Goal: Task Accomplishment & Management: Manage account settings

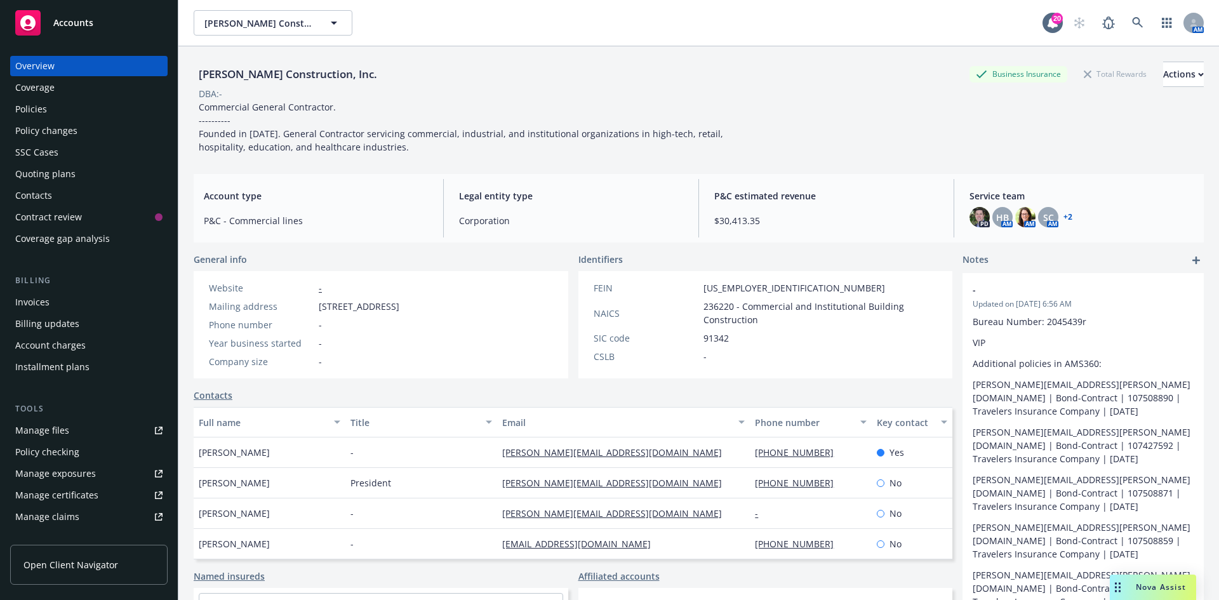
click at [84, 21] on span "Accounts" at bounding box center [73, 23] width 40 height 10
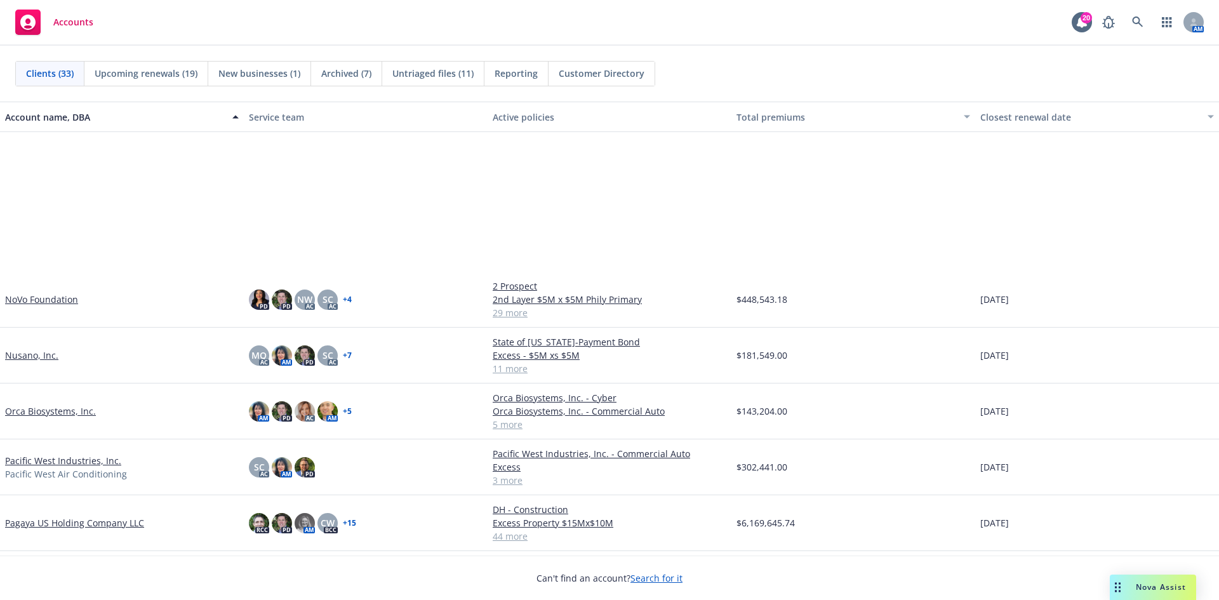
scroll to position [825, 0]
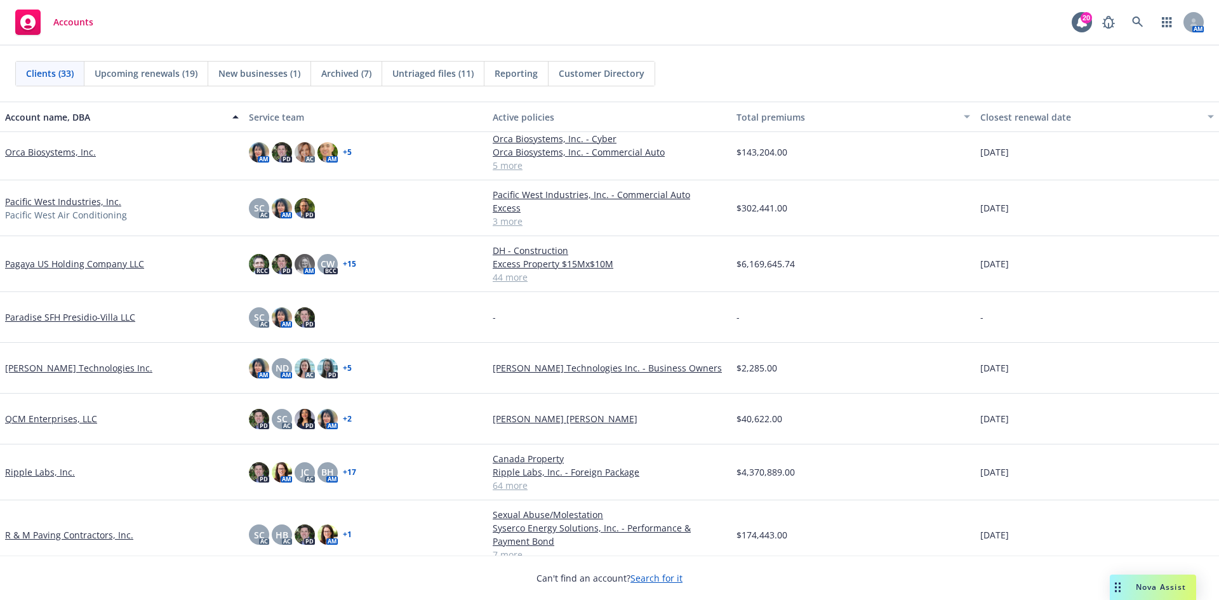
click at [49, 197] on link "Pacific West Industries, Inc." at bounding box center [63, 201] width 116 height 13
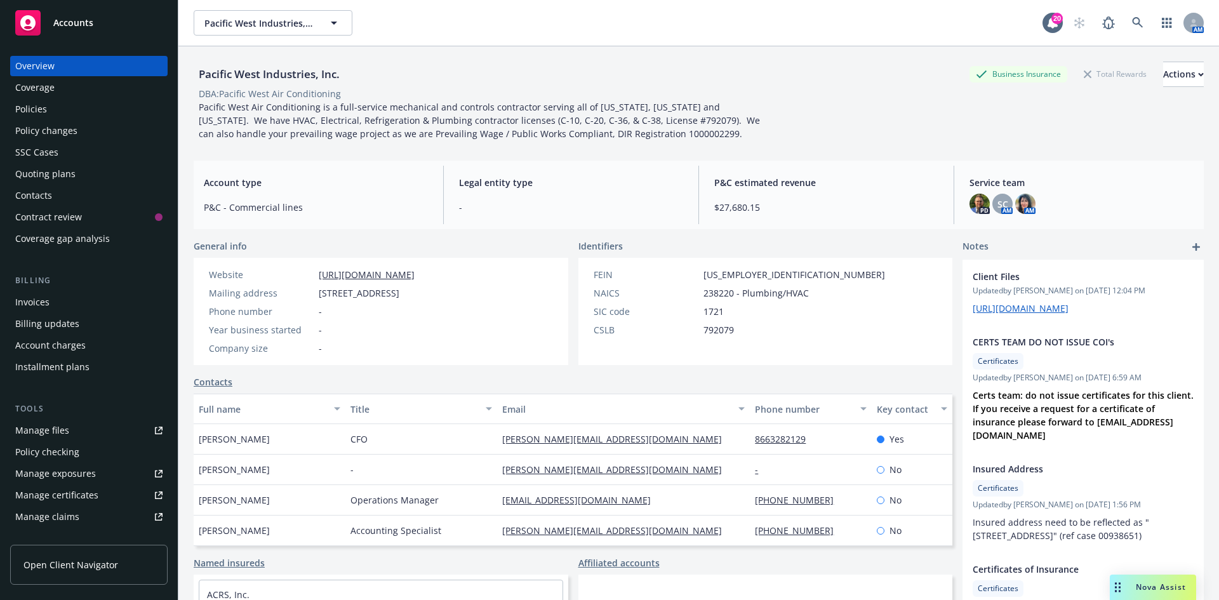
click at [59, 434] on div "Manage files" at bounding box center [42, 430] width 54 height 20
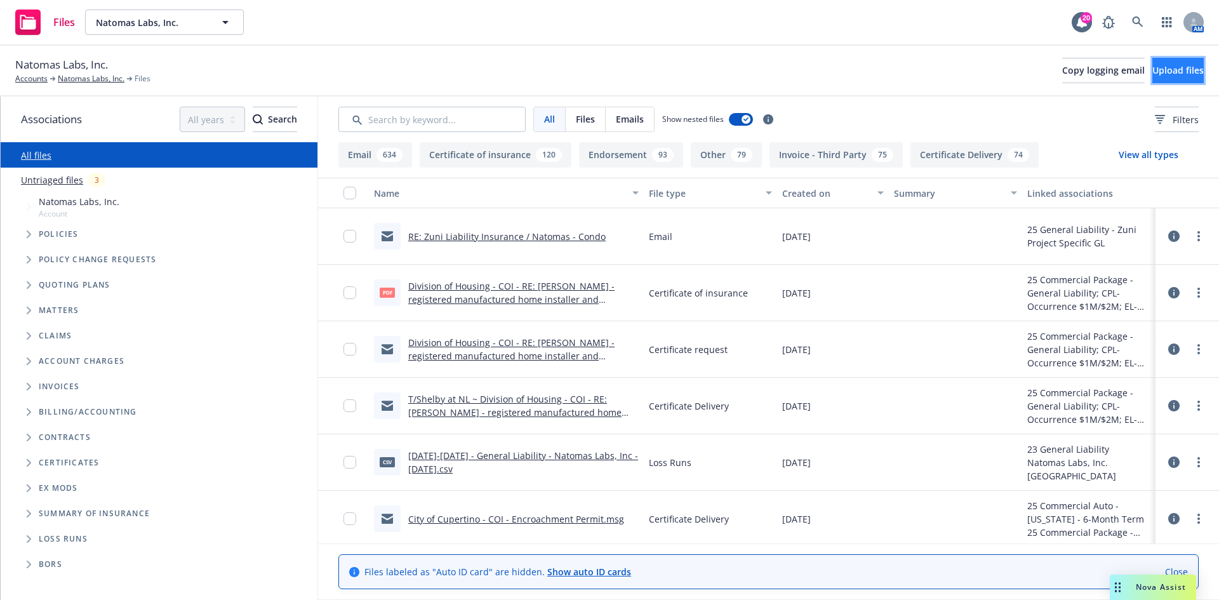
click at [1184, 76] on button "Upload files" at bounding box center [1177, 70] width 51 height 25
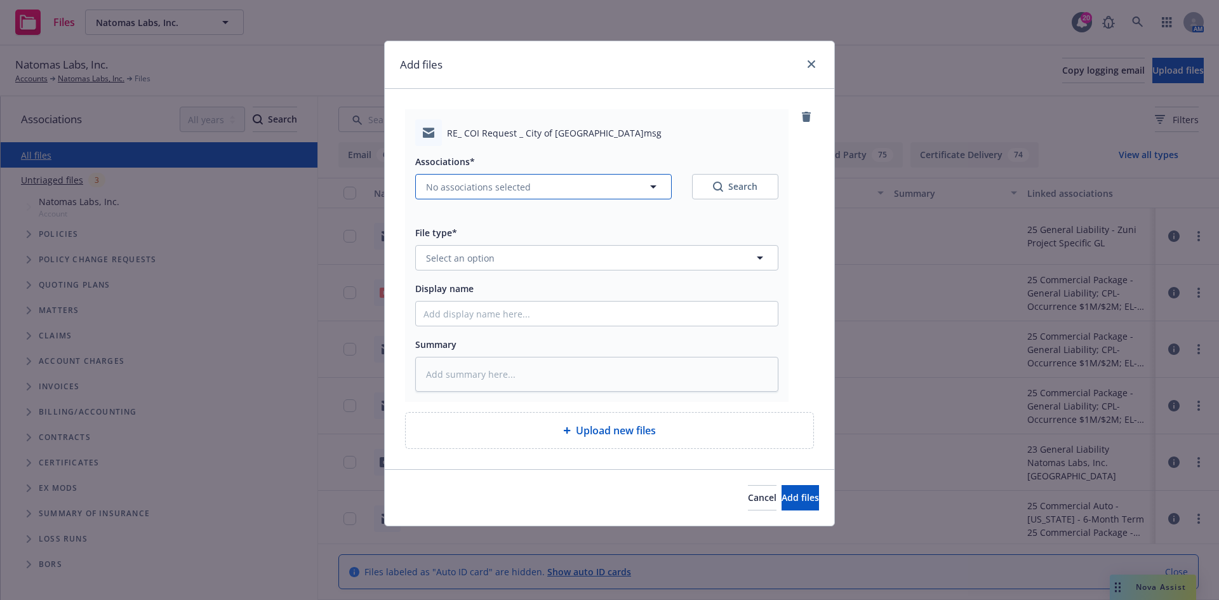
click at [519, 183] on span "No associations selected" at bounding box center [478, 186] width 105 height 13
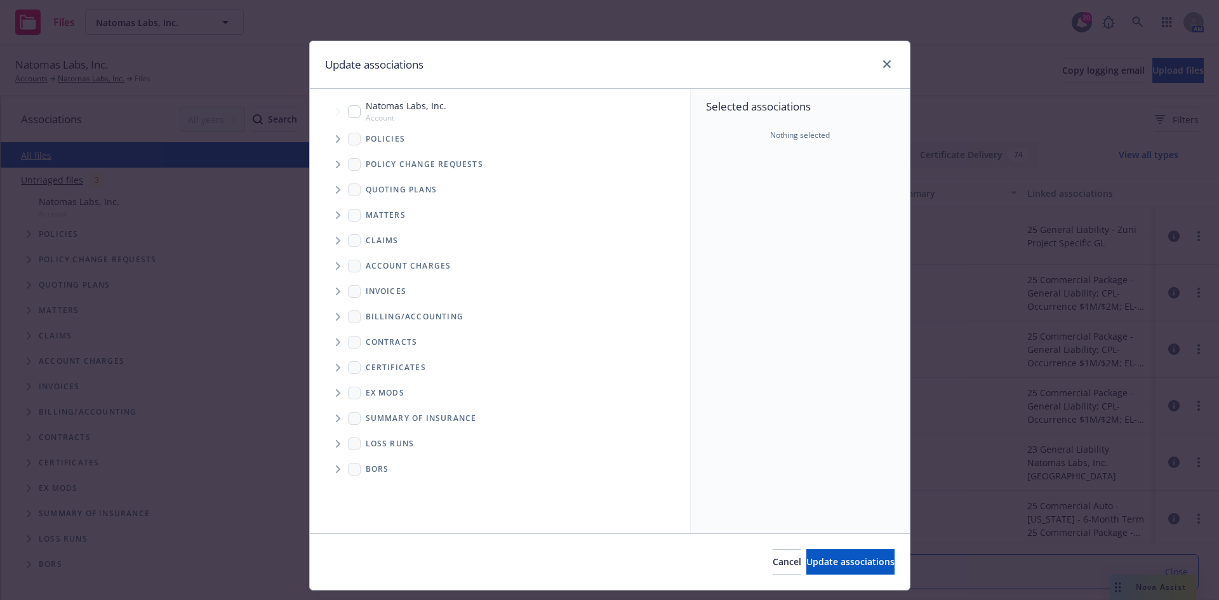
click at [329, 145] on span "Tree Example" at bounding box center [338, 139] width 20 height 20
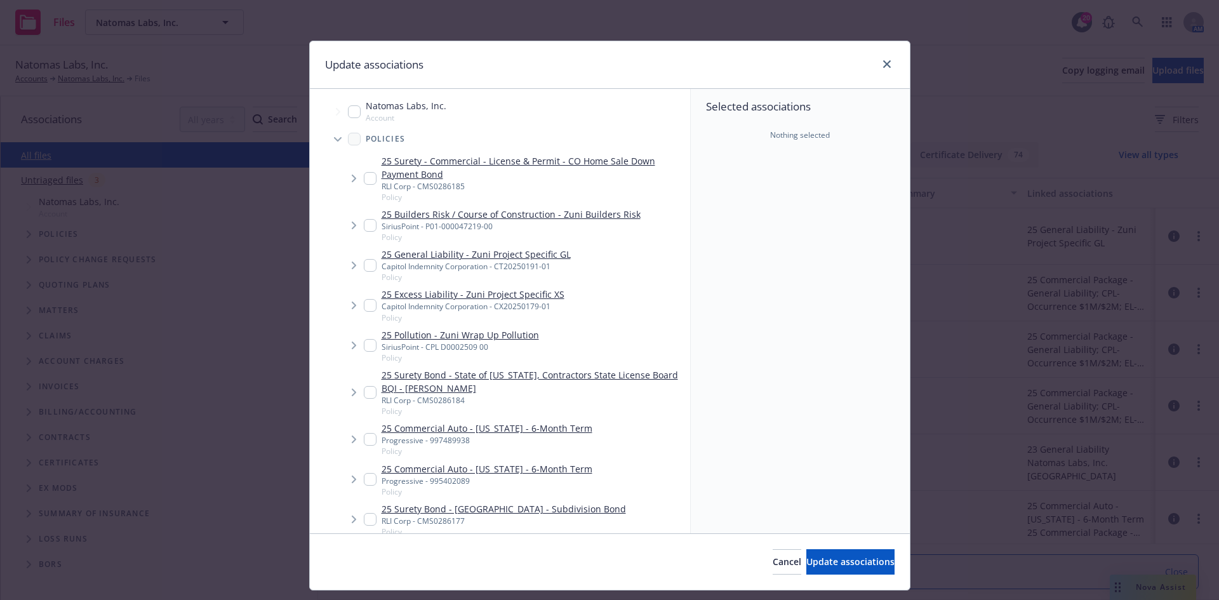
type textarea "x"
click at [364, 480] on input "Tree Example" at bounding box center [370, 479] width 13 height 13
checkbox input "true"
click at [364, 265] on input "Tree Example" at bounding box center [370, 265] width 13 height 13
checkbox input "true"
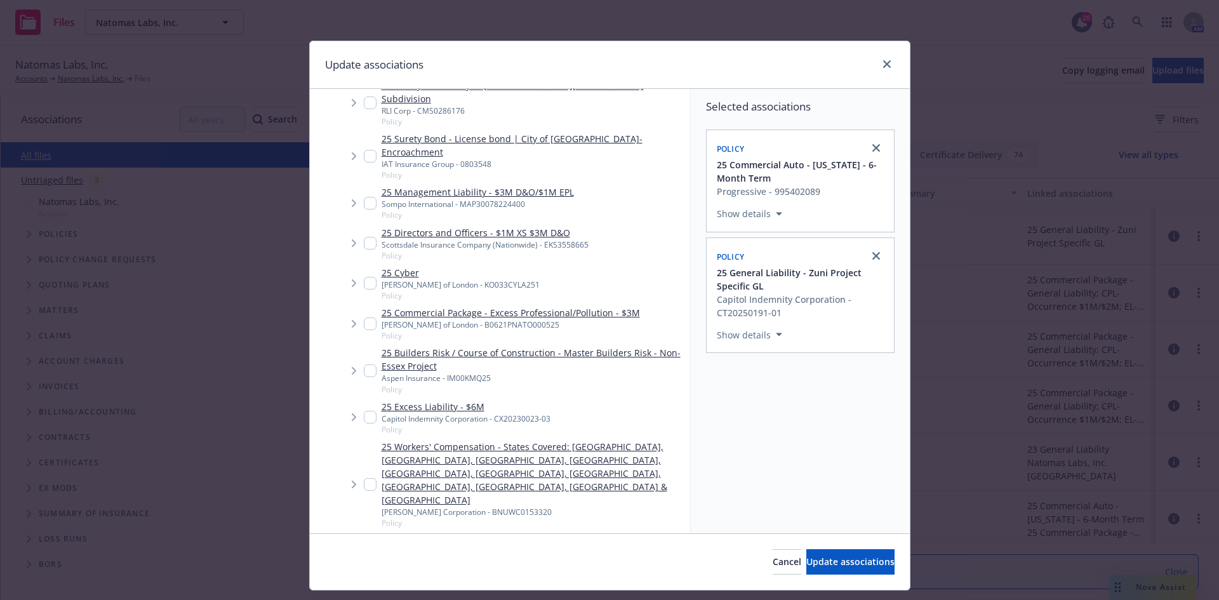
scroll to position [571, 0]
click at [357, 474] on span "Tree Example" at bounding box center [353, 484] width 20 height 20
click at [368, 477] on input "Tree Example" at bounding box center [370, 483] width 13 height 13
checkbox input "true"
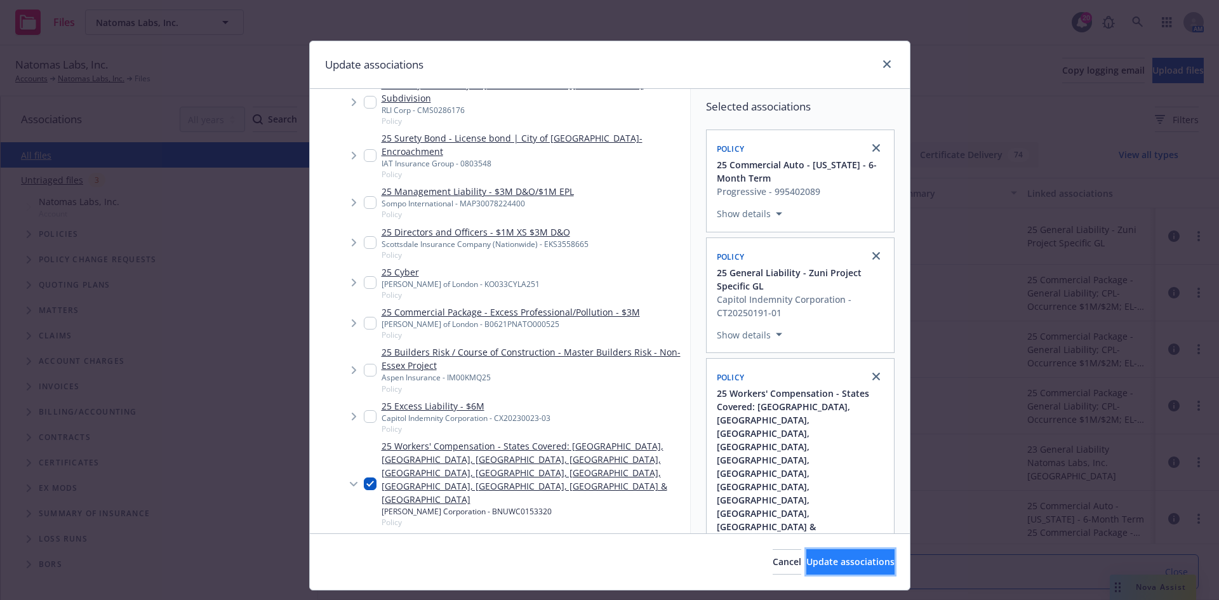
click at [822, 566] on span "Update associations" at bounding box center [850, 561] width 88 height 12
type textarea "x"
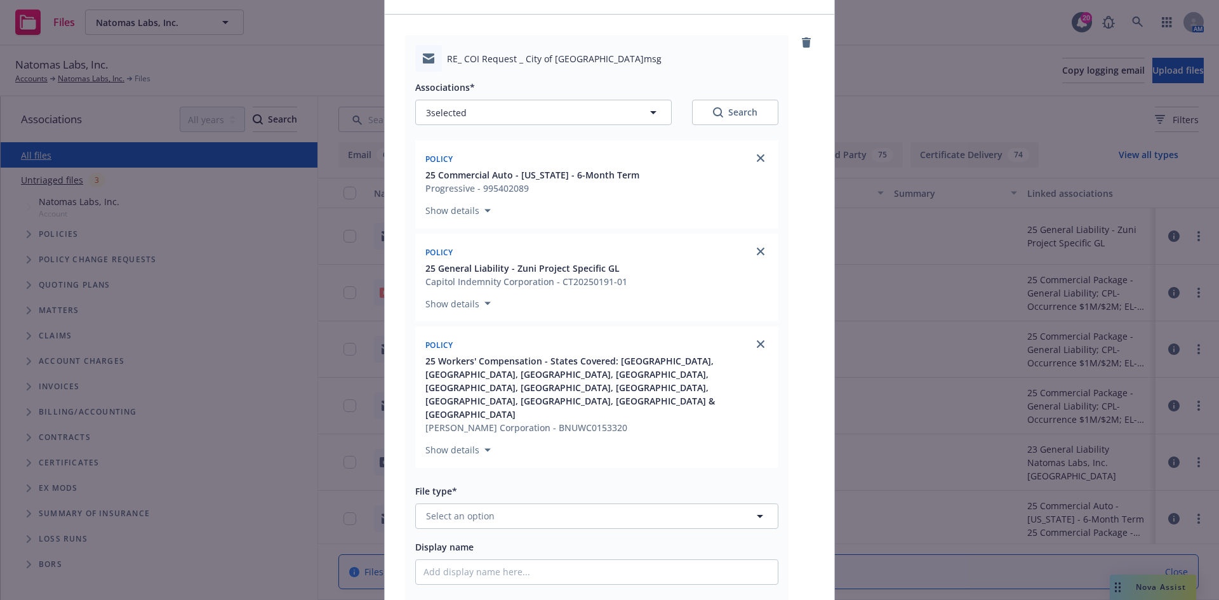
scroll to position [127, 0]
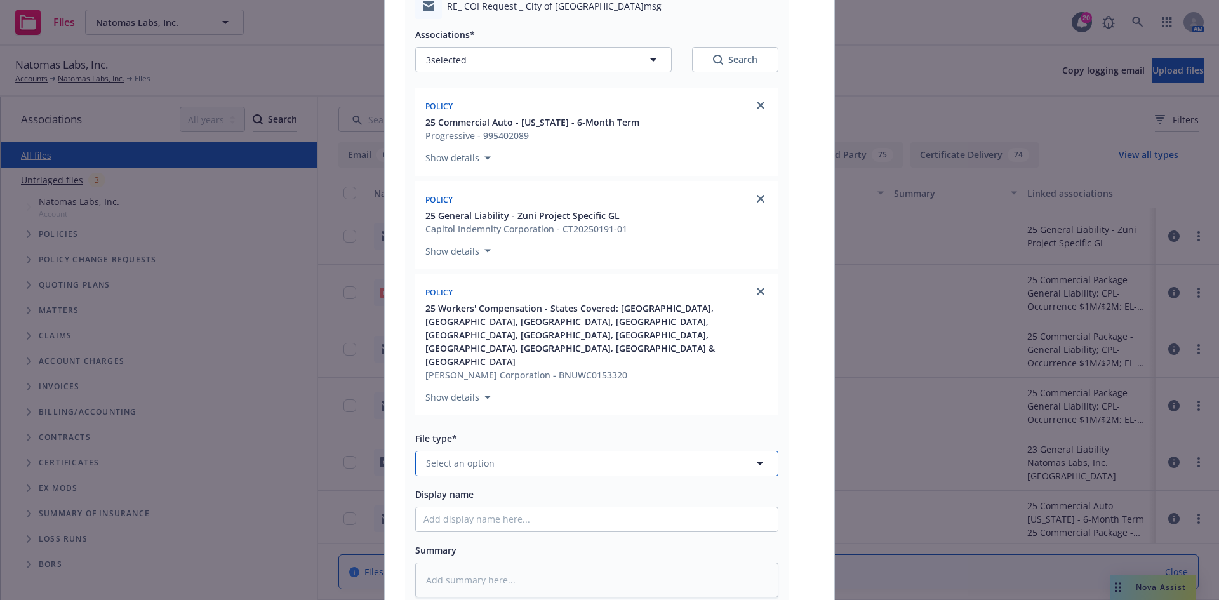
click at [554, 451] on button "Select an option" at bounding box center [596, 463] width 363 height 25
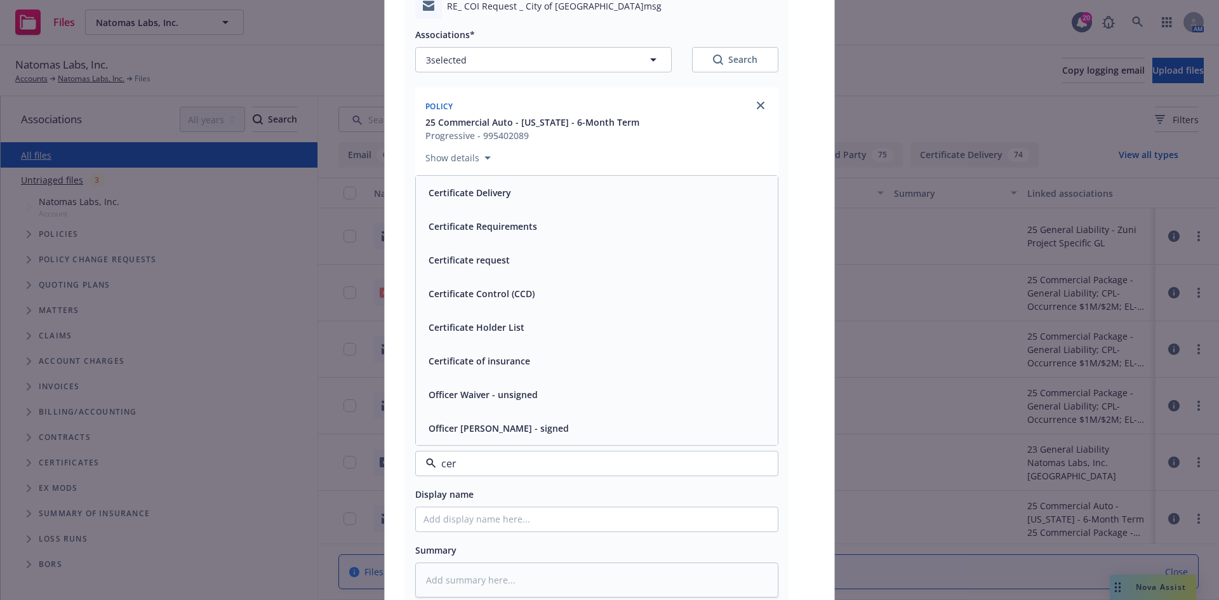
type input "cert"
click at [557, 251] on div "Certificate Delivery" at bounding box center [596, 260] width 347 height 18
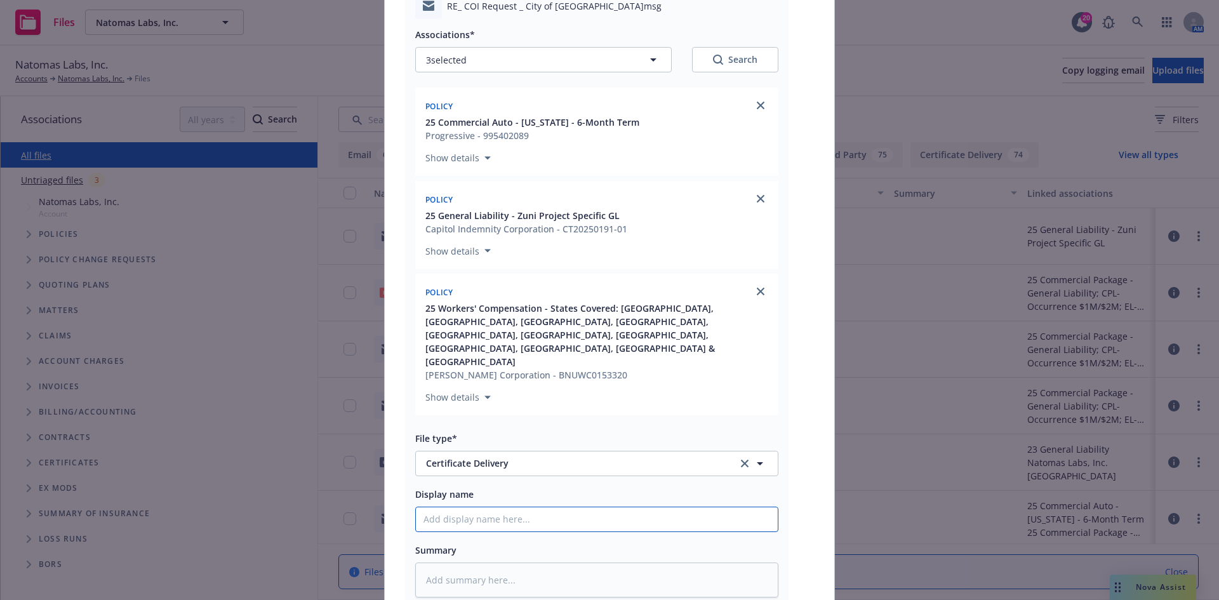
click at [544, 507] on input "Display name" at bounding box center [597, 519] width 362 height 24
type textarea "x"
type input "T"
type textarea "x"
type input "T/"
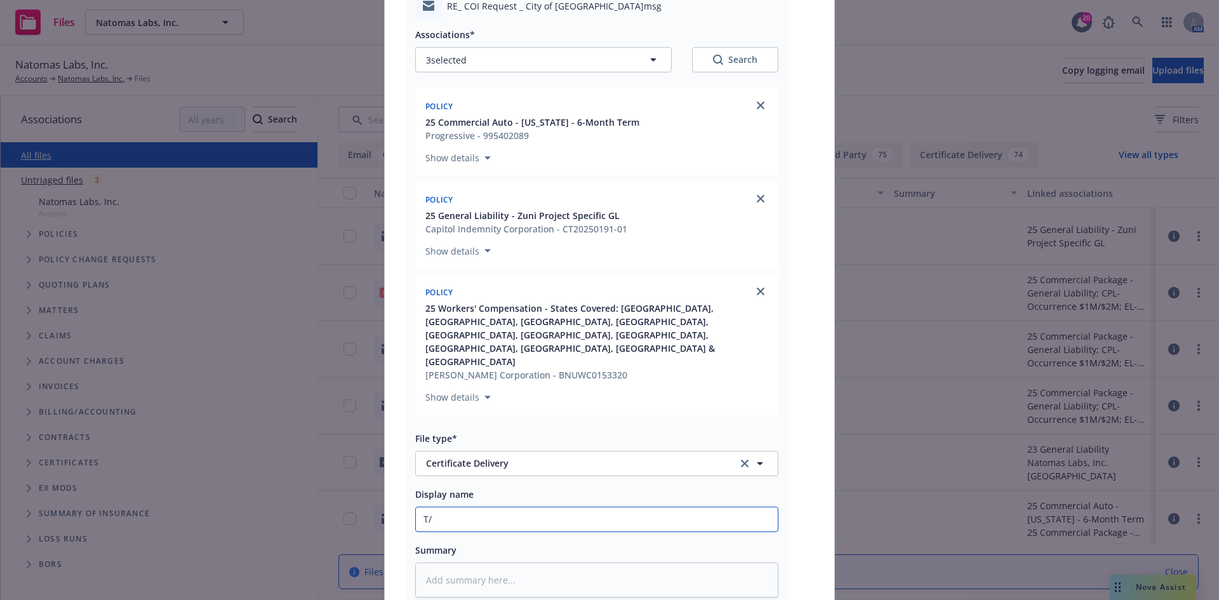
type textarea "x"
type input "T/R"
type textarea "x"
type input "T/Ri"
type textarea "x"
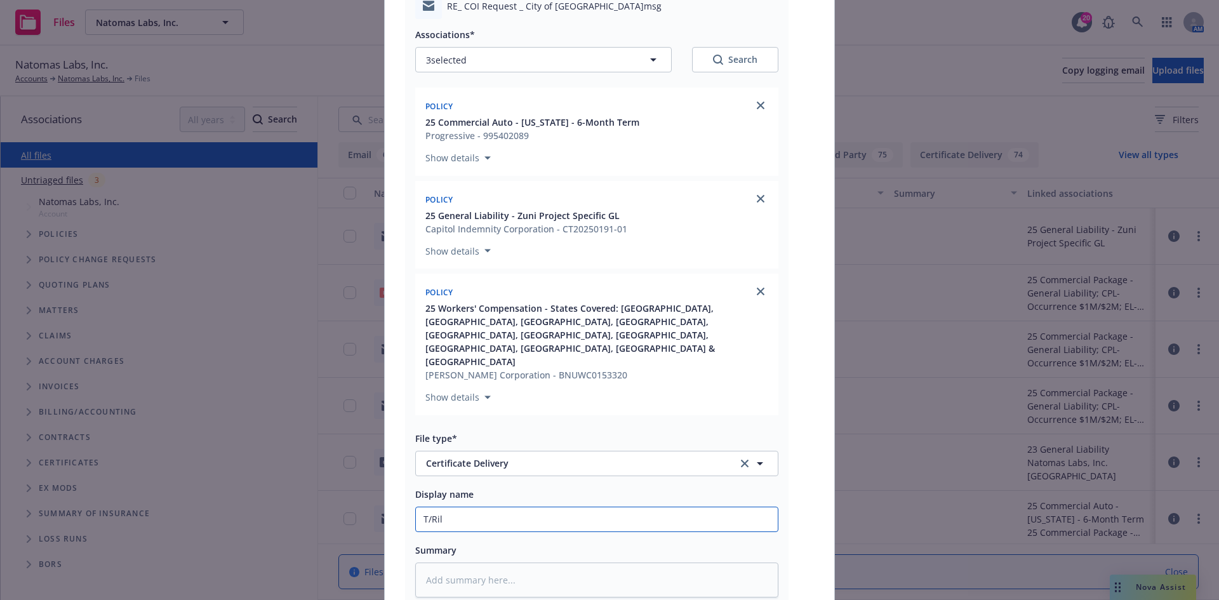
type input "T/Rile"
type textarea "x"
type input "T/Riley"
type textarea "x"
type input "T/Riley"
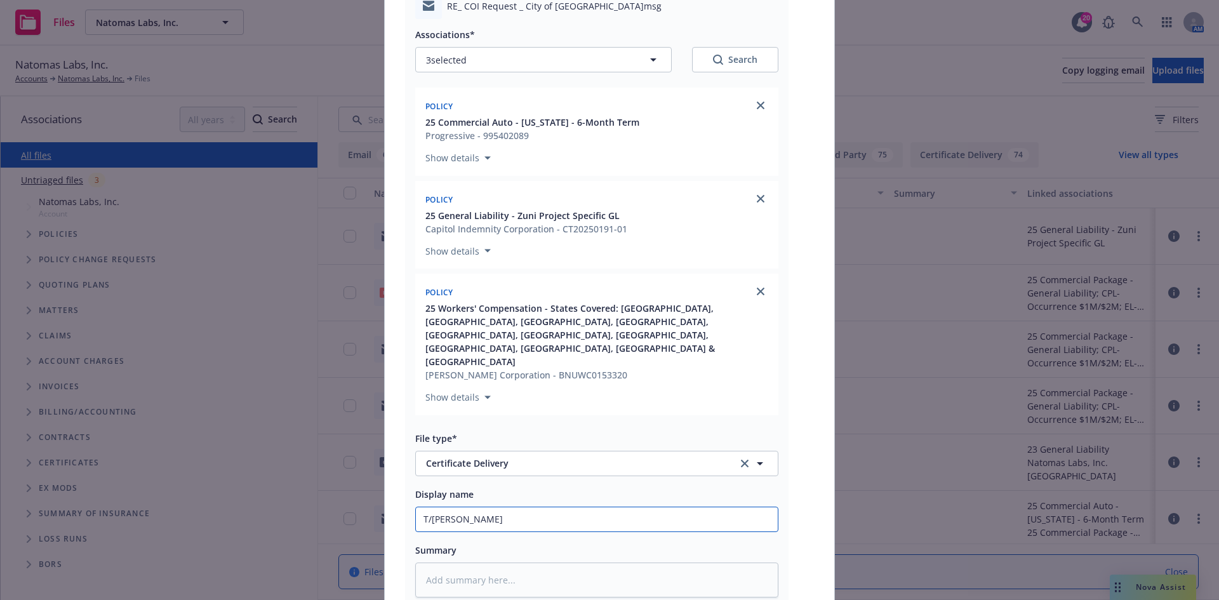
type textarea "x"
type input "T/Riley at"
type textarea "x"
type input "T/Riley at"
type textarea "x"
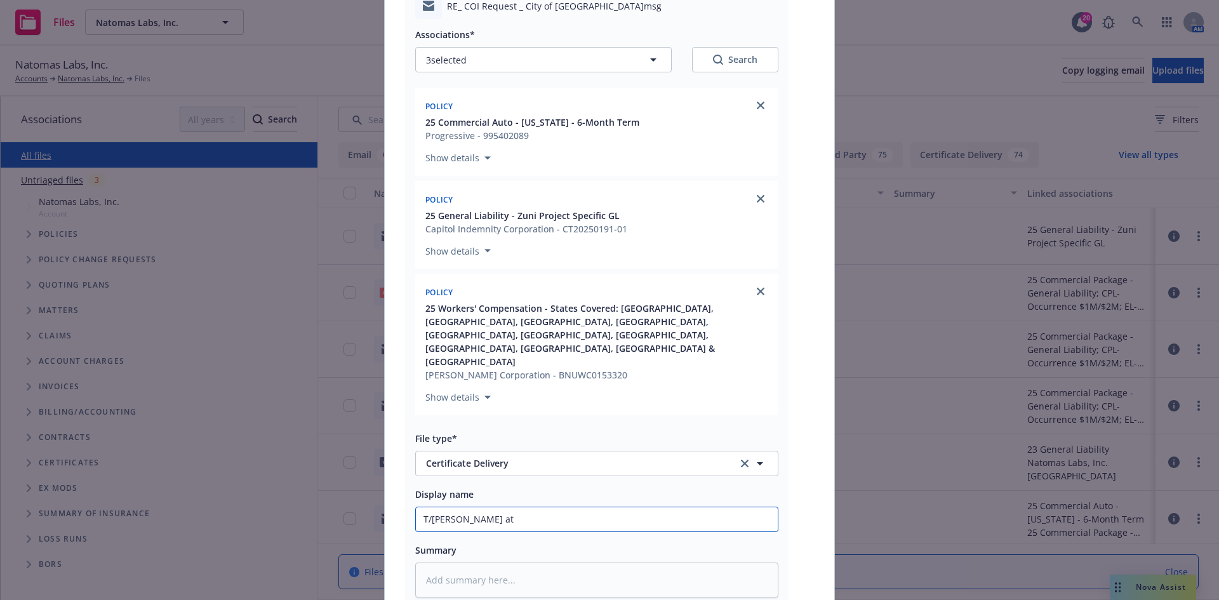
type input "T/Riley at N"
type textarea "x"
type input "T/Riley at NL"
type textarea "x"
type input "T/Riley at NL"
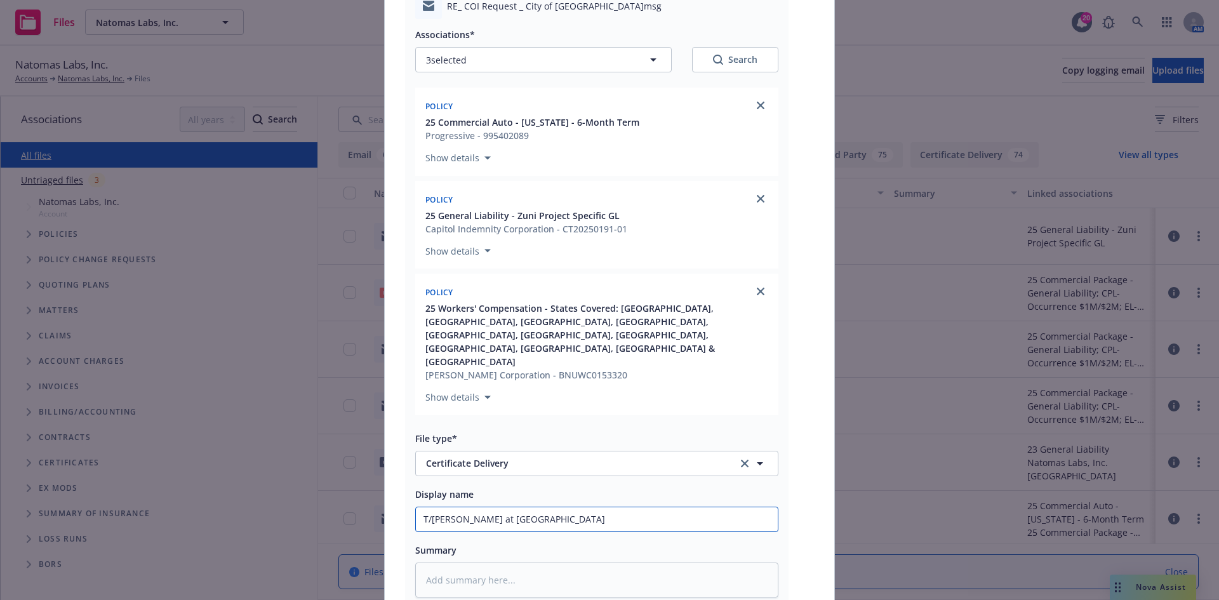
type textarea "x"
type input "T/Riley at NL ~"
type textarea "x"
type input "T/Riley at NL ~"
type textarea "x"
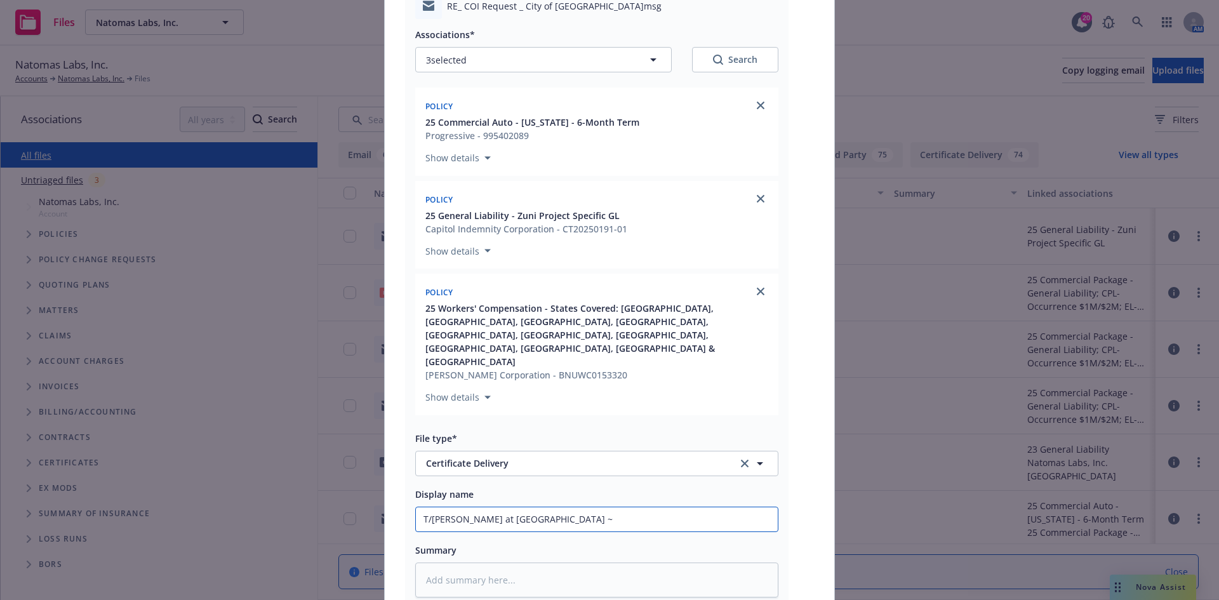
type input "T/Riley at NL ~ C"
type textarea "x"
type input "T/Riley at NL ~ Ci"
type textarea "x"
type input "T/Riley at NL ~ Cit"
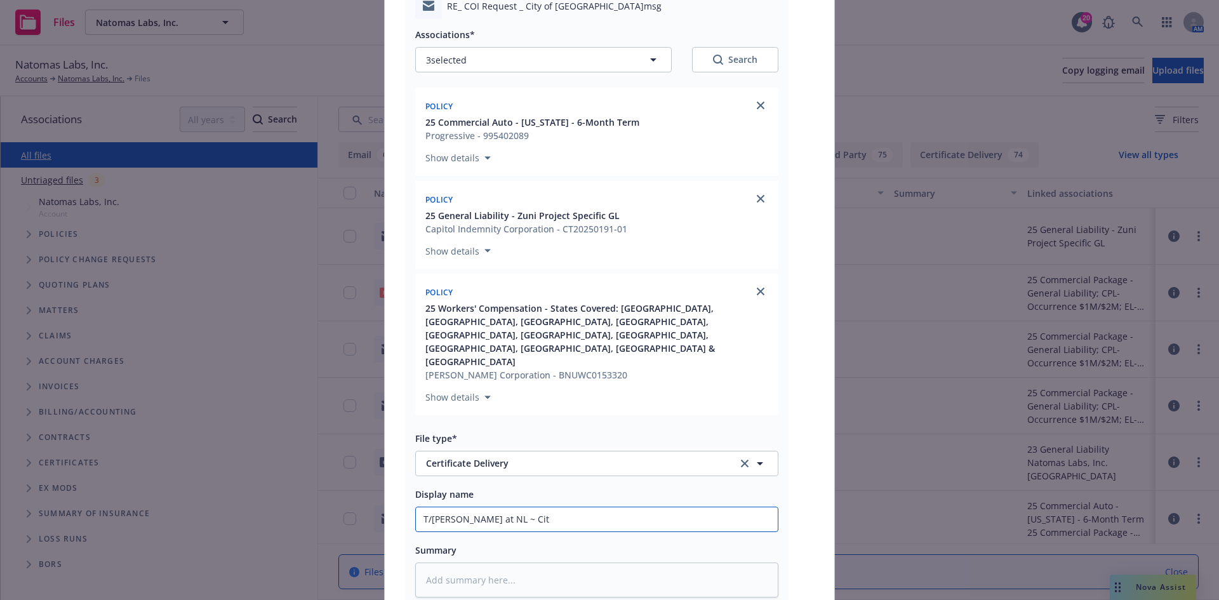
type textarea "x"
type input "T/Riley at NL ~ City"
type textarea "x"
type input "T/Riley at NL ~ City"
type textarea "x"
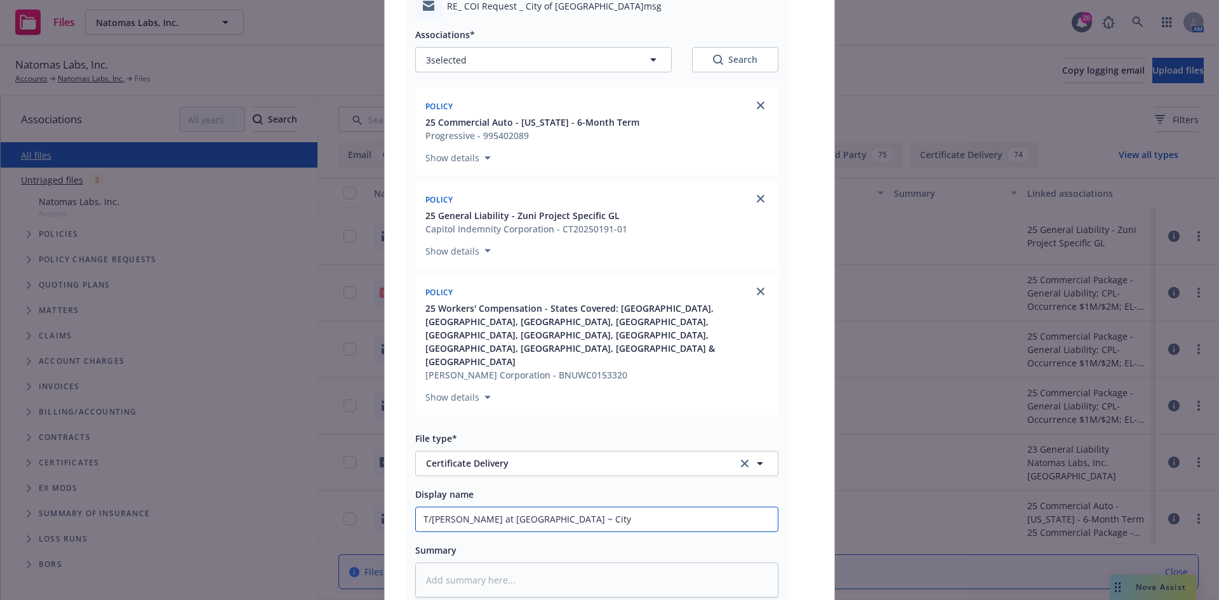
type input "T/Riley at NL ~ City o"
type textarea "x"
type input "T/Riley at NL ~ City of"
type textarea "x"
type input "T/Riley at NL ~ City of"
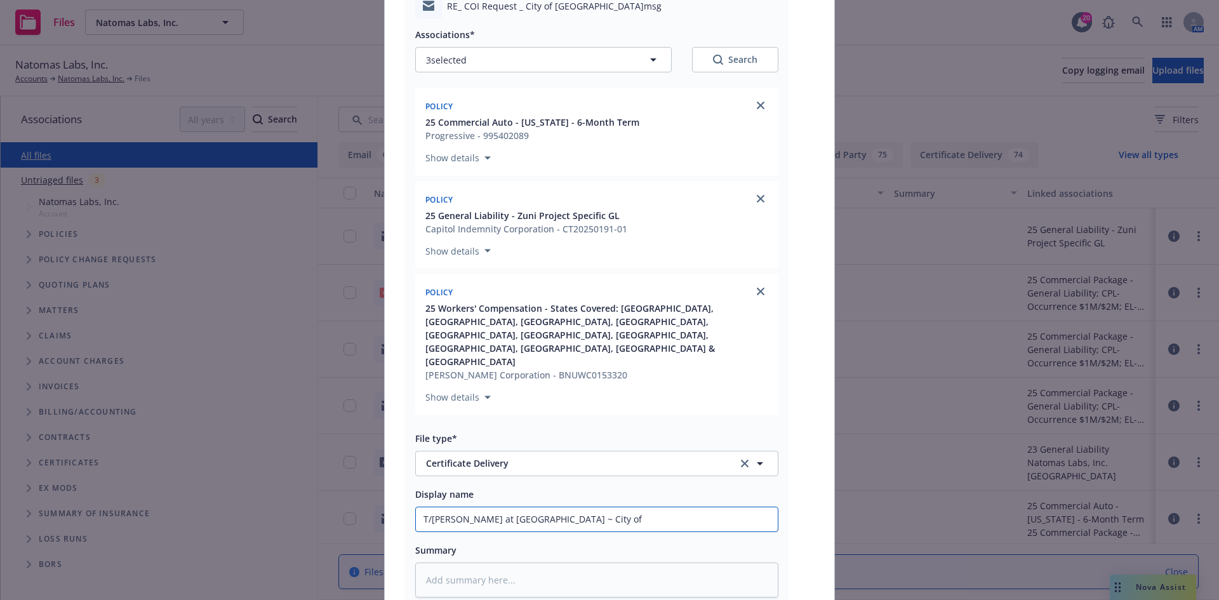
type textarea "x"
type input "T/Riley at NL ~ City of M"
type textarea "x"
type input "T/Riley at NL ~ City of Mo"
type textarea "x"
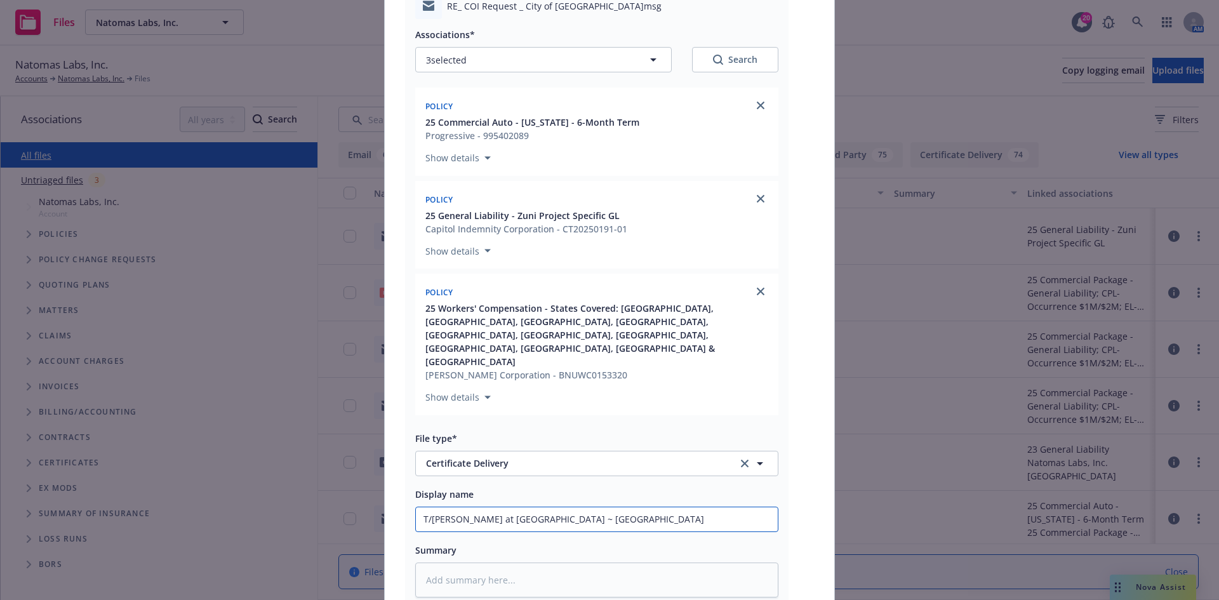
type input "T/Riley at NL ~ City of Mon"
type textarea "x"
type input "T/Riley at NL ~ City of Mone"
type textarea "x"
type input "T/Riley at NL ~ City of Mone"
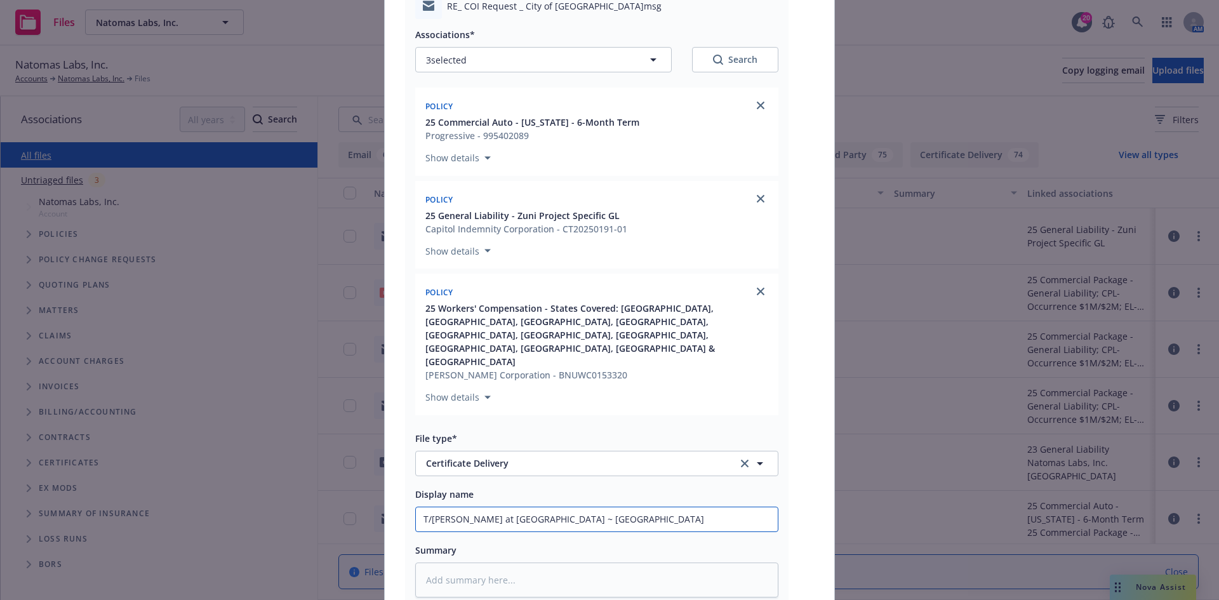
type textarea "x"
type input "T/Riley at NL ~ City of Mone S"
type textarea "x"
type input "T/Riley at NL ~ City of Mone Se"
type textarea "x"
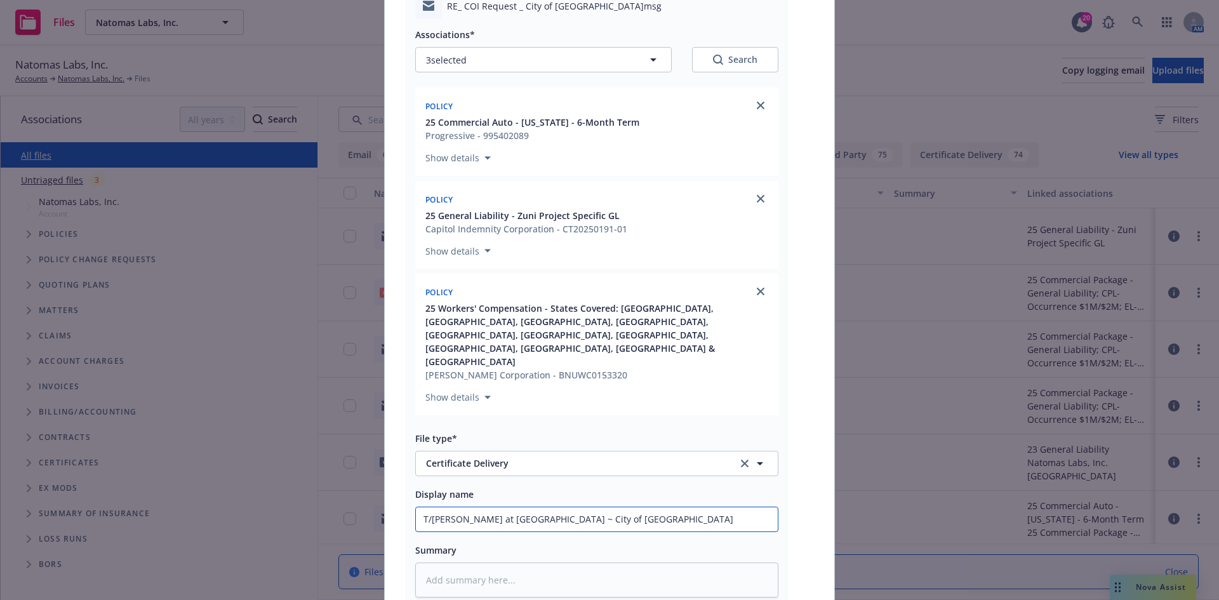
type input "T/Riley at NL ~ City of Mone Ser"
type textarea "x"
type input "T/Riley at NL ~ City of Mone Sere"
type textarea "x"
type input "T/Riley at NL ~ City of Mone Seren"
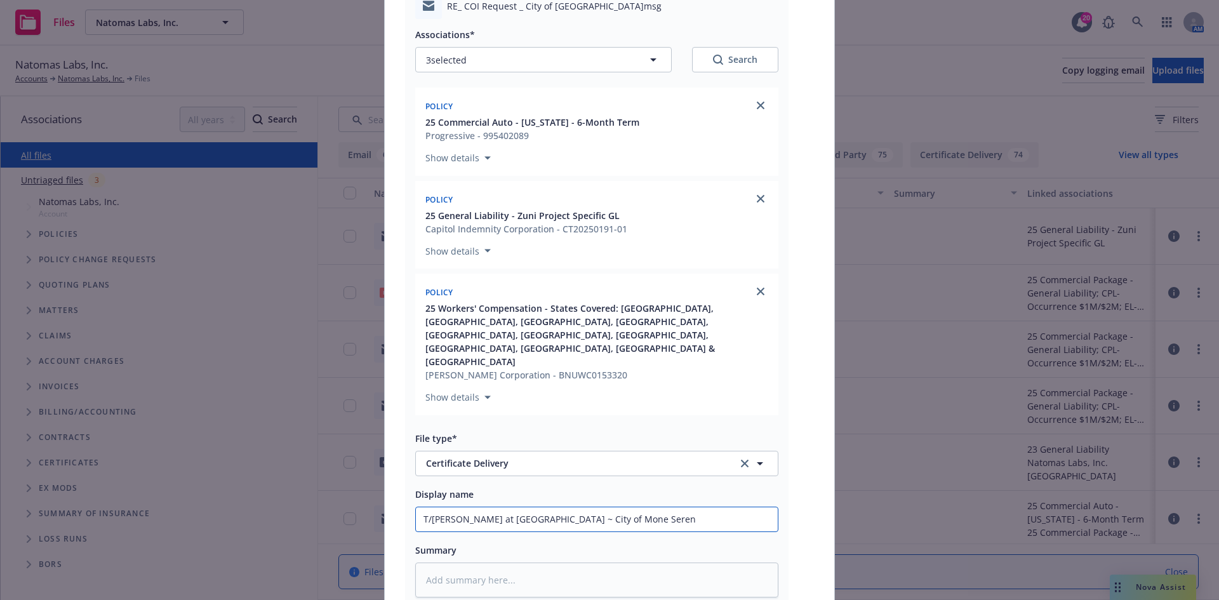
type textarea "x"
type input "T/Riley at NL ~ City of Mone Sereno"
type textarea "x"
type input "T/Riley at NL ~ City of Mone Sereno"
type textarea "x"
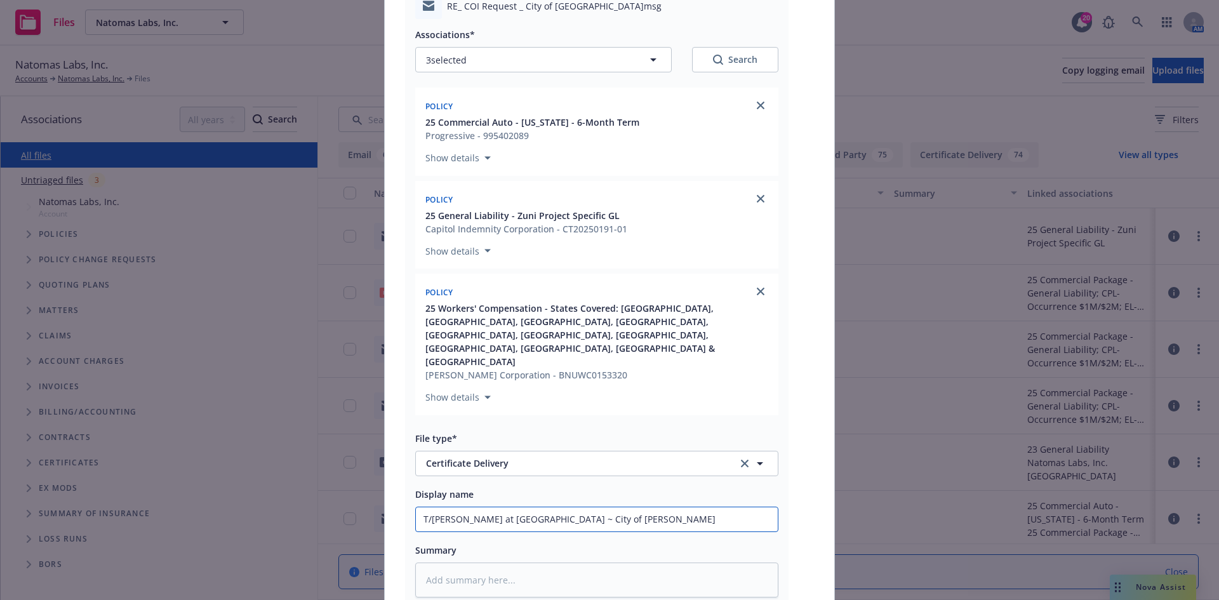
type input "T/Riley at NL ~ City of Mone Sereno -"
type textarea "x"
type input "T/Riley at NL ~ City of Mone Sereno -"
type textarea "x"
type input "T/Riley at NL ~ City of Mone Sereno - E"
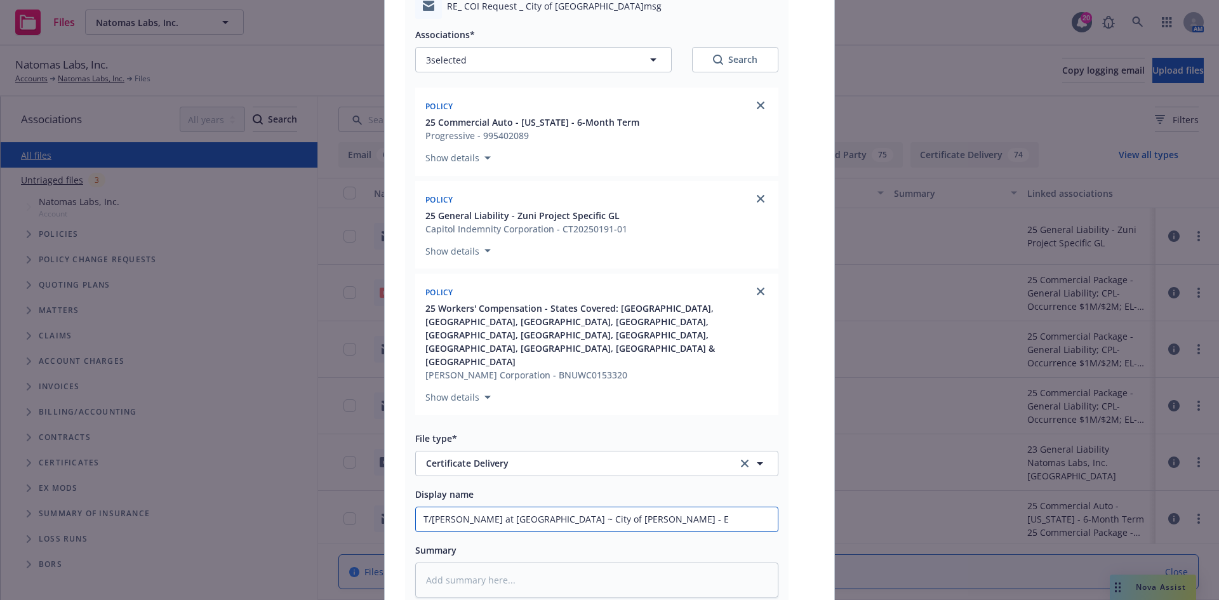
type textarea "x"
type input "T/Riley at NL ~ City of Mone Sereno - En"
click at [533, 507] on input "T/Riley at NL ~ City of Mone Sereno - En" at bounding box center [597, 519] width 362 height 24
type textarea "x"
type input "T/Riley at NL ~ City of Mon Sereno - En"
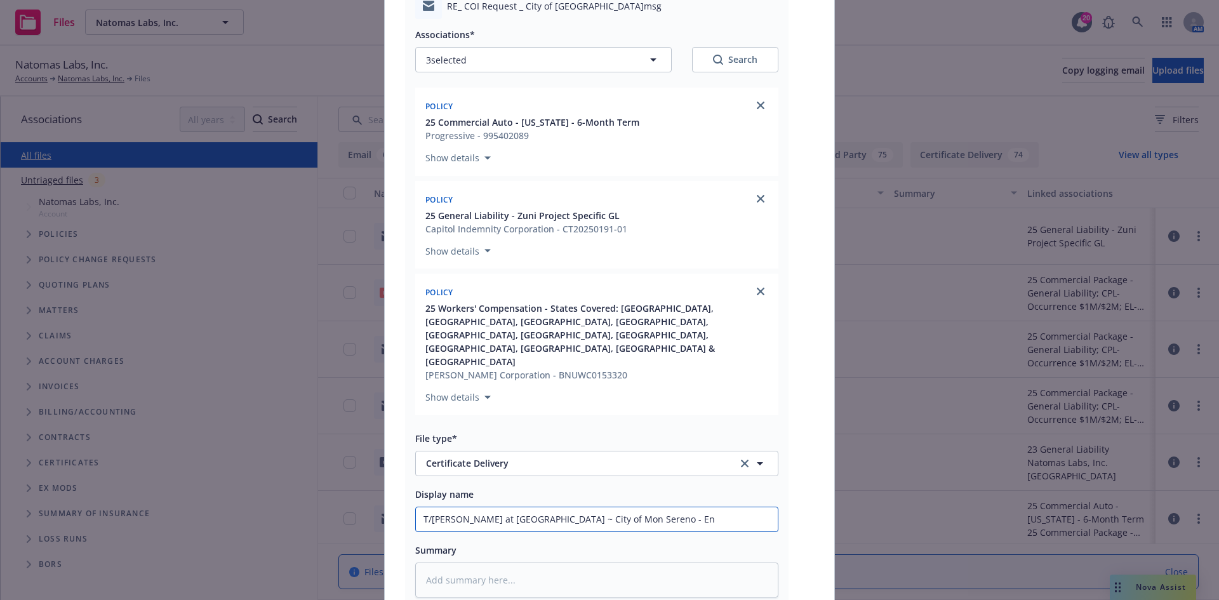
type textarea "x"
type input "T/Riley at NL ~ City of Mont Sereno - En"
type textarea "x"
type input "T/Riley at NL ~ City of Monte Sereno - En"
click at [604, 507] on input "T/Riley at NL ~ City of Monte Sereno - En" at bounding box center [597, 519] width 362 height 24
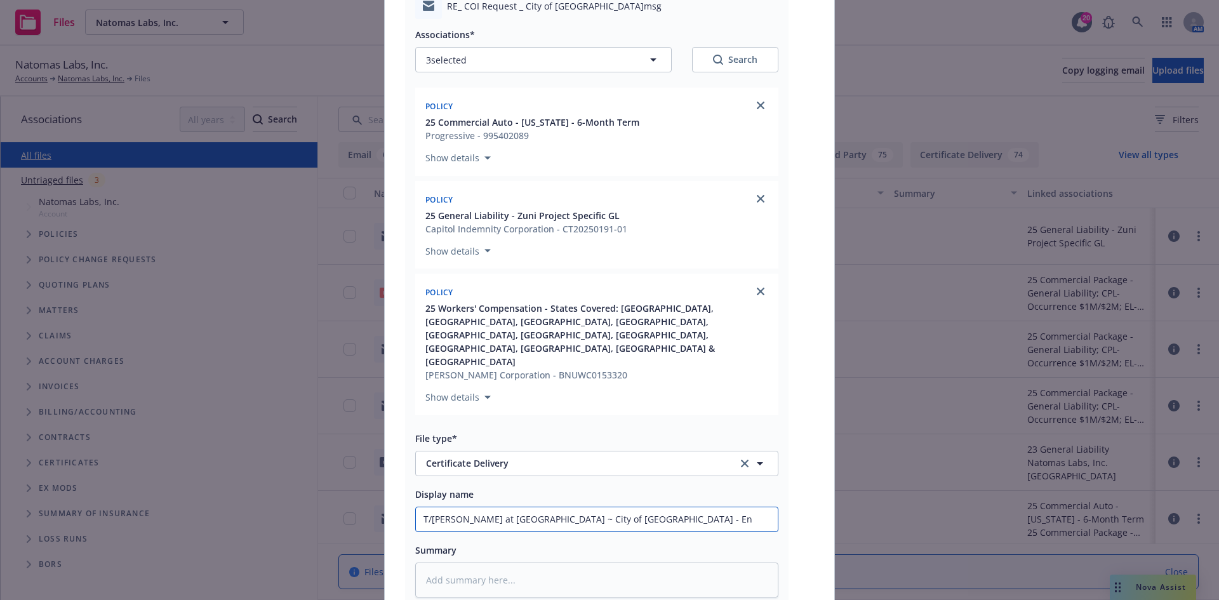
type textarea "x"
type input "T/Riley at NL ~ City of Monte Sereno - E"
type textarea "x"
type input "T/Riley at NL ~ City of Monte Sereno -"
paste input "RE: Encroachment Permit"
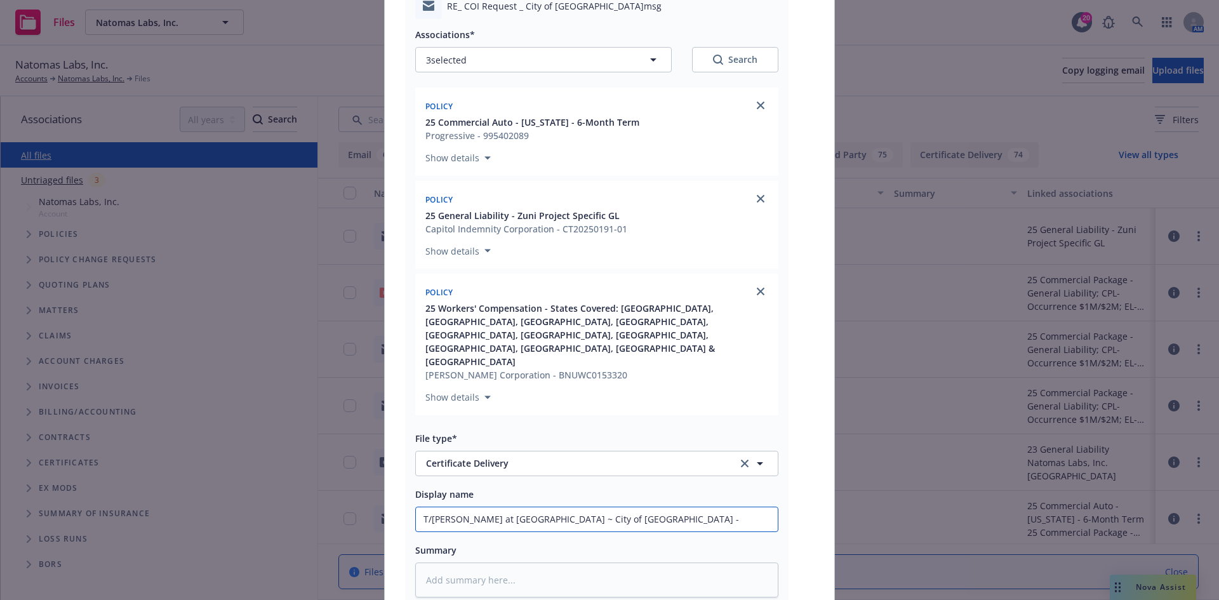
type textarea "x"
type input "T/Riley at NL ~ City of Monte Sereno - RE: Encroachment Permit"
click at [574, 507] on input "T/Riley at NL ~ City of Monte Sereno - RE: Encroachment Permit" at bounding box center [597, 519] width 362 height 24
type textarea "x"
type input "T/Riley at NL ~ City of Monte Sereno - CRE: Encroachment Permit"
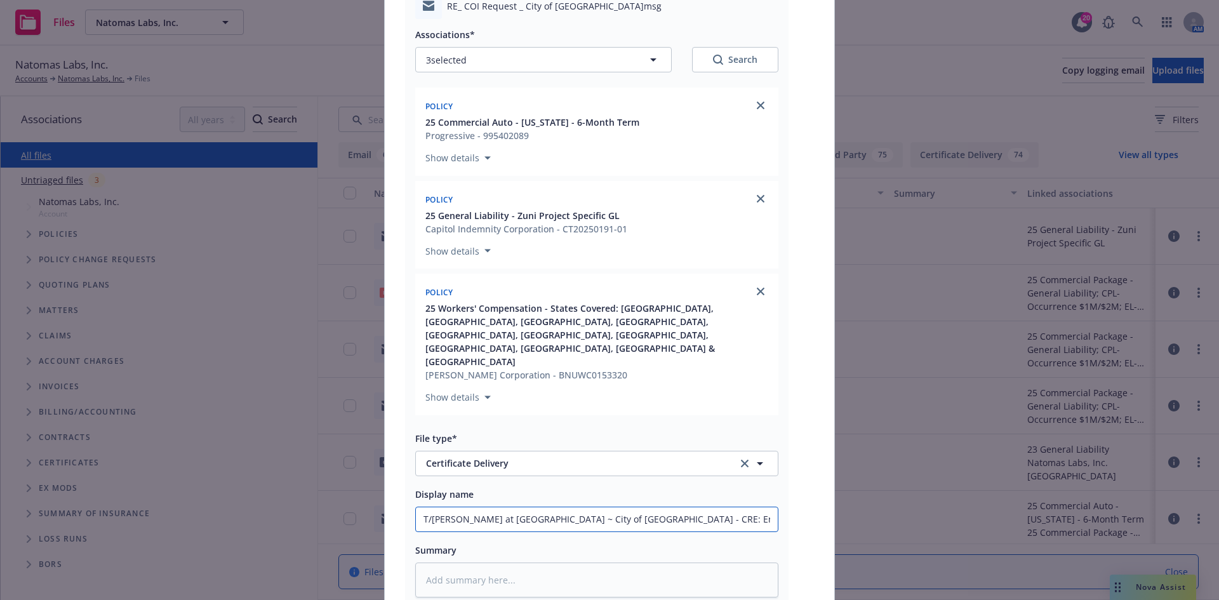
type textarea "x"
type input "T/Riley at NL ~ City of Monte Sereno - CORE: Encroachment Permit"
type textarea "x"
type input "T/Riley at NL ~ City of Monte Sereno - COIRE: Encroachment Permit"
type textarea "x"
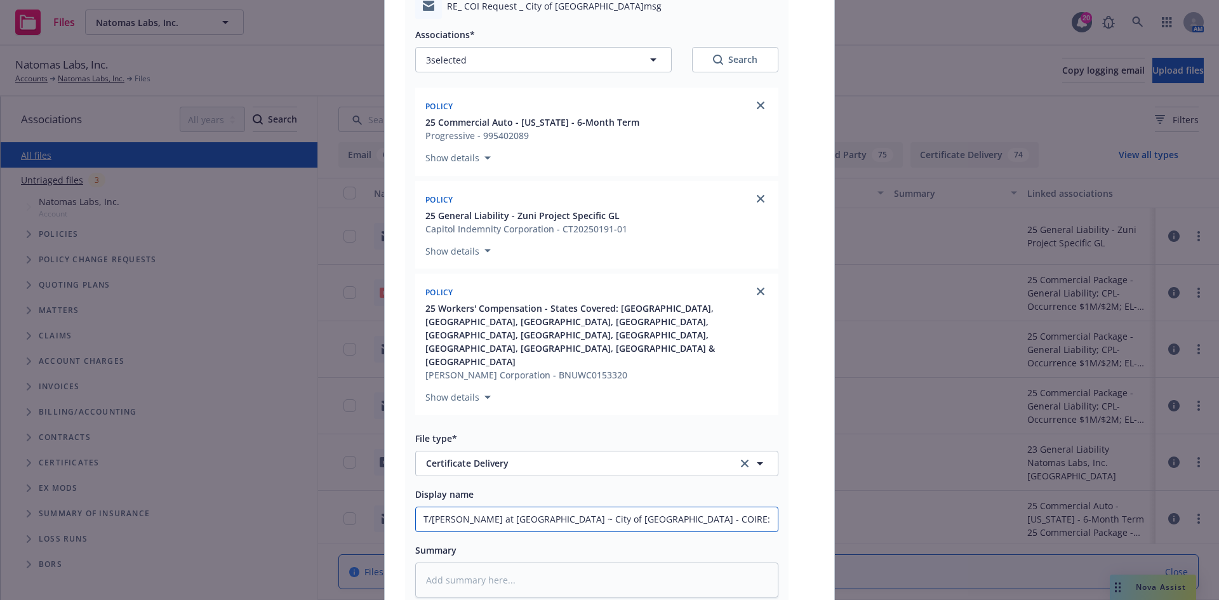
type input "T/Riley at NL ~ City of Monte Sereno - COI RE: Encroachment Permit"
type textarea "x"
type input "T/Riley at NL ~ City of Monte Sereno - COI -RE: Encroachment Permit"
type textarea "x"
drag, startPoint x: 739, startPoint y: 480, endPoint x: 0, endPoint y: 449, distance: 739.6
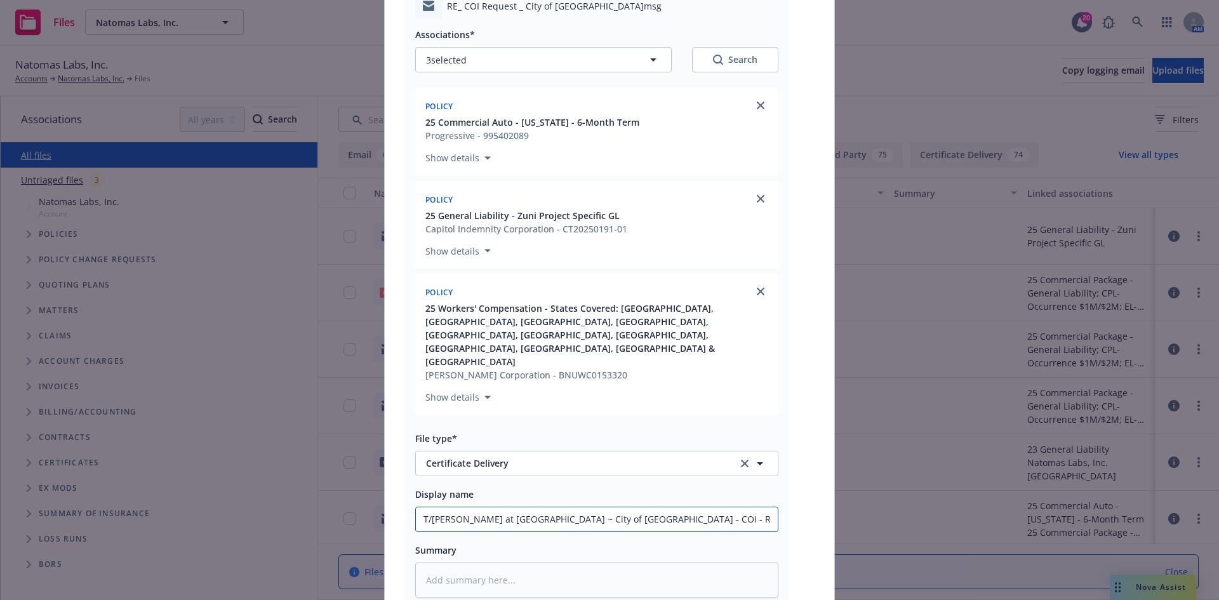
click at [0, 449] on div "Add files RE_ COI Request _ City of Monte Sereno.msg Associations* 3 selected S…" at bounding box center [609, 300] width 1219 height 600
type input "T/Riley at NL ~ City of Monte Sereno - COI - RE: Encroachment Permit"
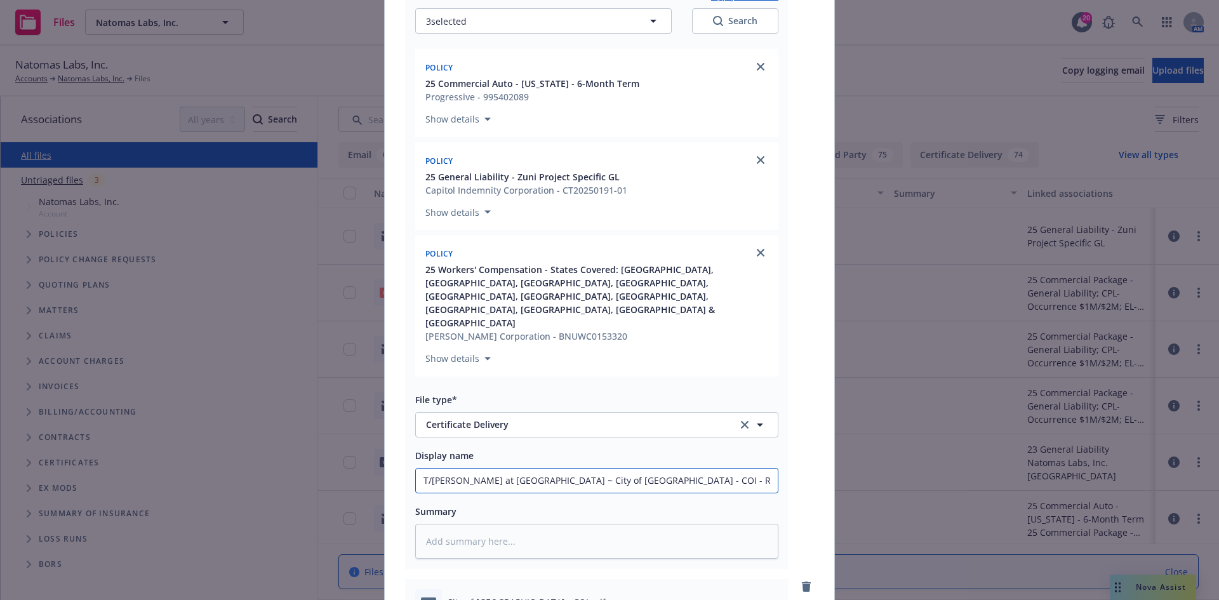
scroll to position [0, 0]
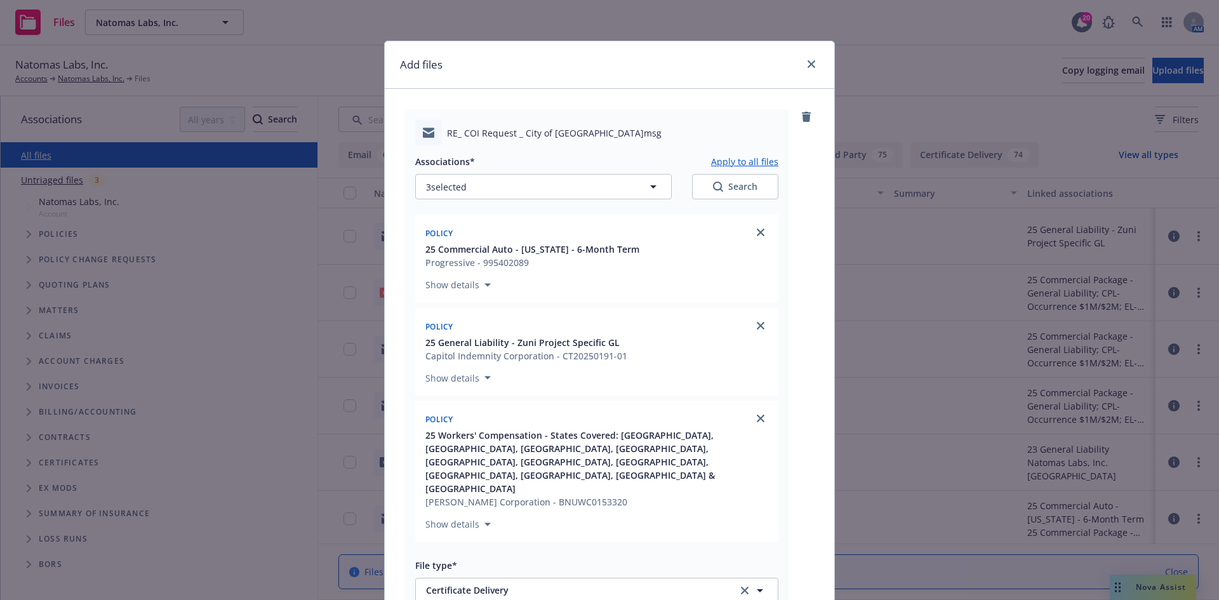
click at [731, 154] on button "Apply to all files" at bounding box center [744, 161] width 67 height 15
type textarea "x"
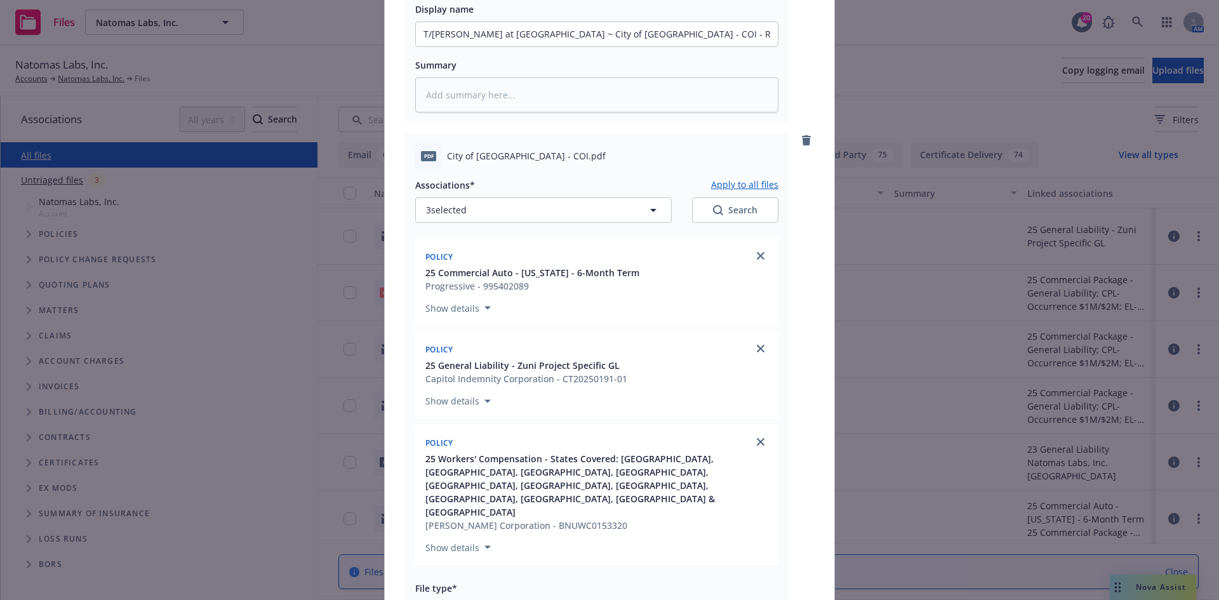
scroll to position [762, 0]
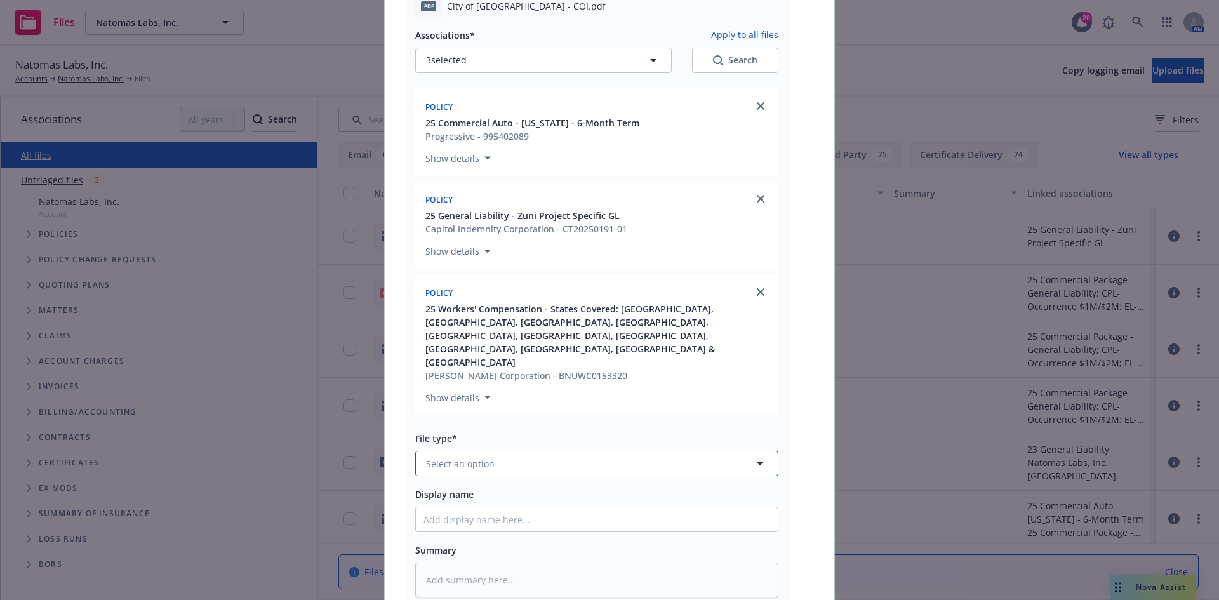
click at [512, 451] on button "Select an option" at bounding box center [596, 463] width 363 height 25
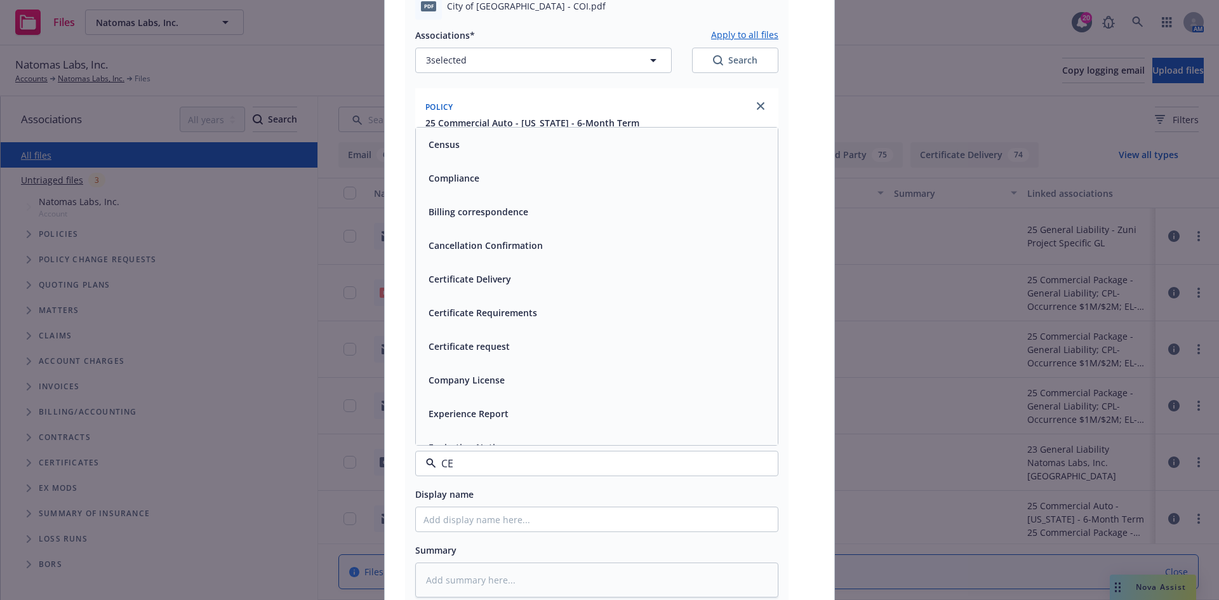
type input "CER"
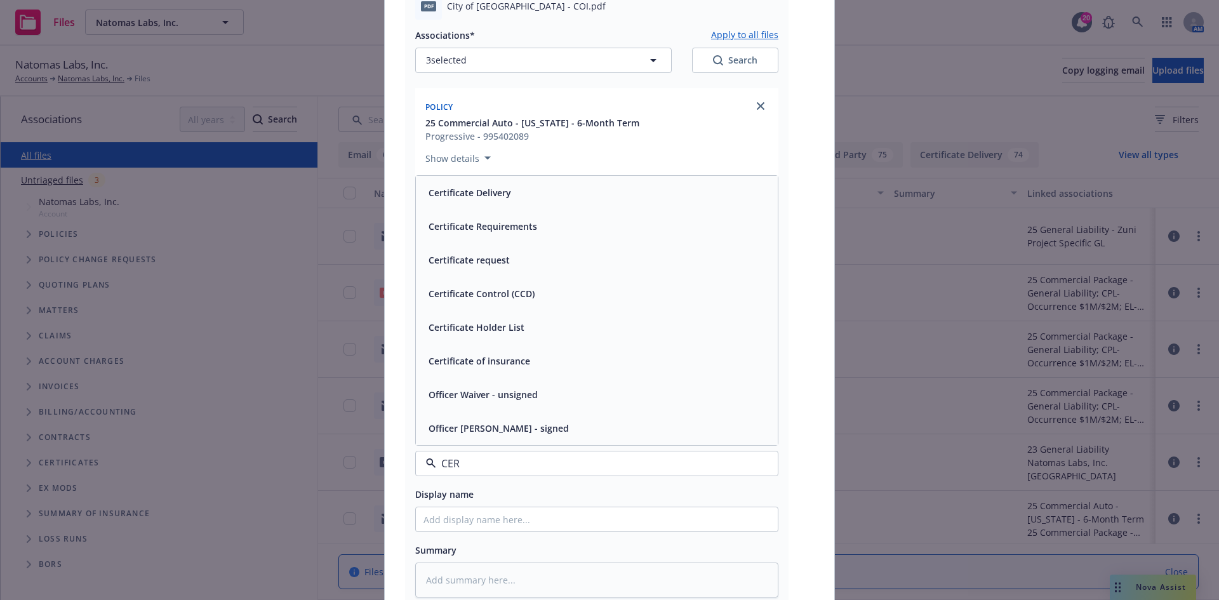
click at [491, 352] on div "Certificate of insurance" at bounding box center [477, 361] width 109 height 18
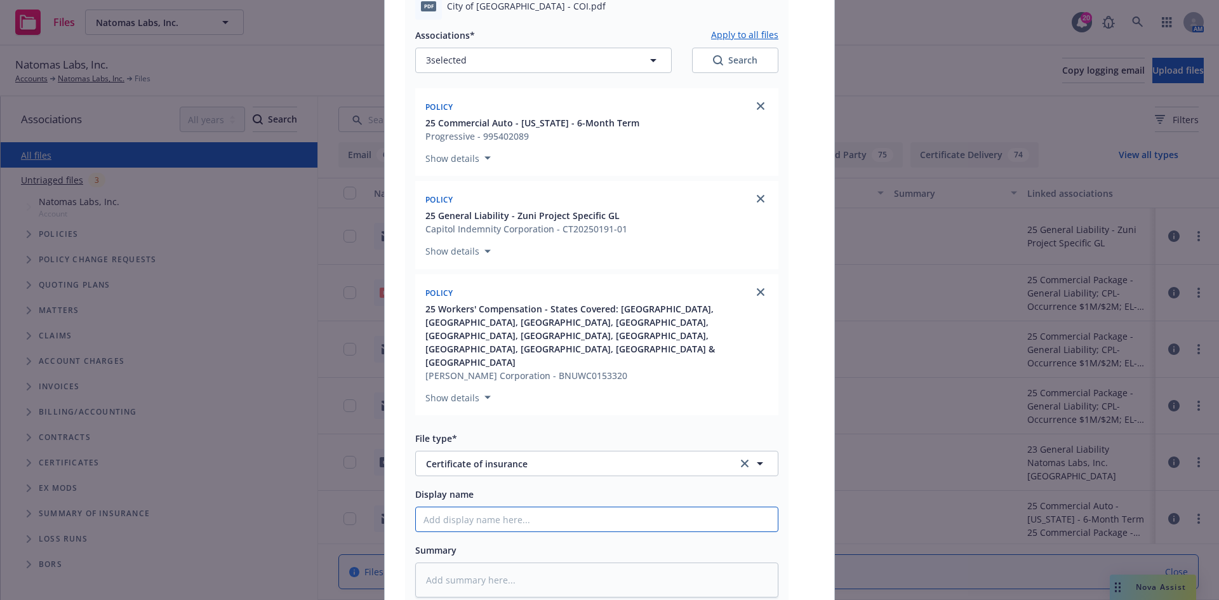
click at [506, 507] on input "Display name" at bounding box center [597, 519] width 362 height 24
paste input "T/Riley at NL ~ City of Monte Sereno - COI - RE: Encroachment Permit"
type textarea "x"
type input "T/Riley at NL ~ City of Monte Sereno - COI - RE: Encroachment Permit"
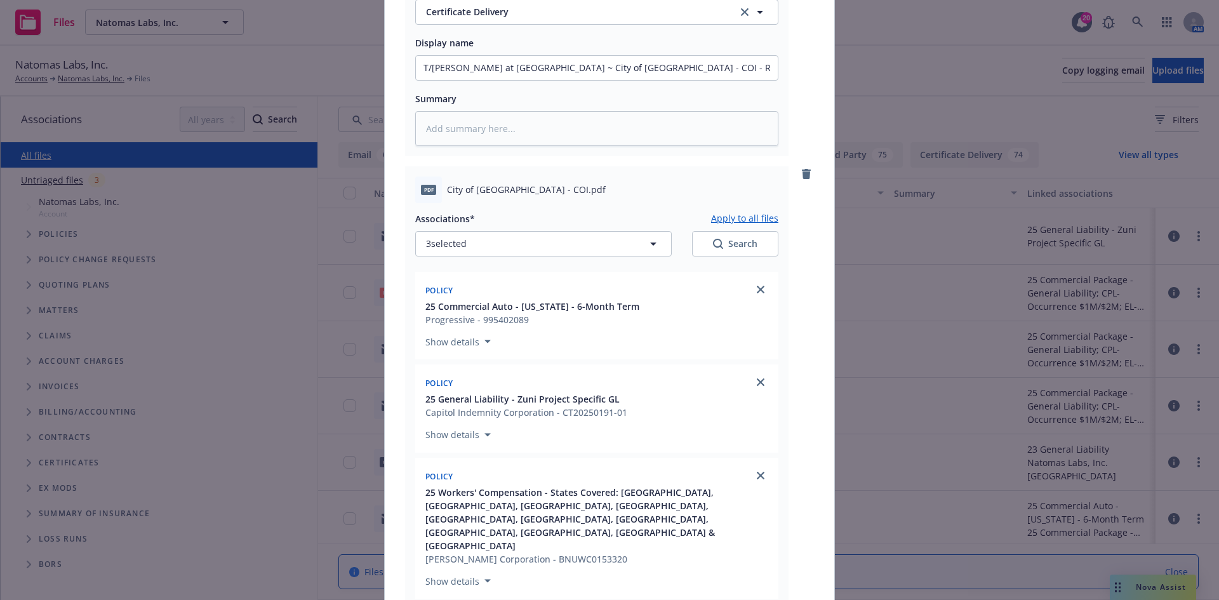
scroll to position [444, 0]
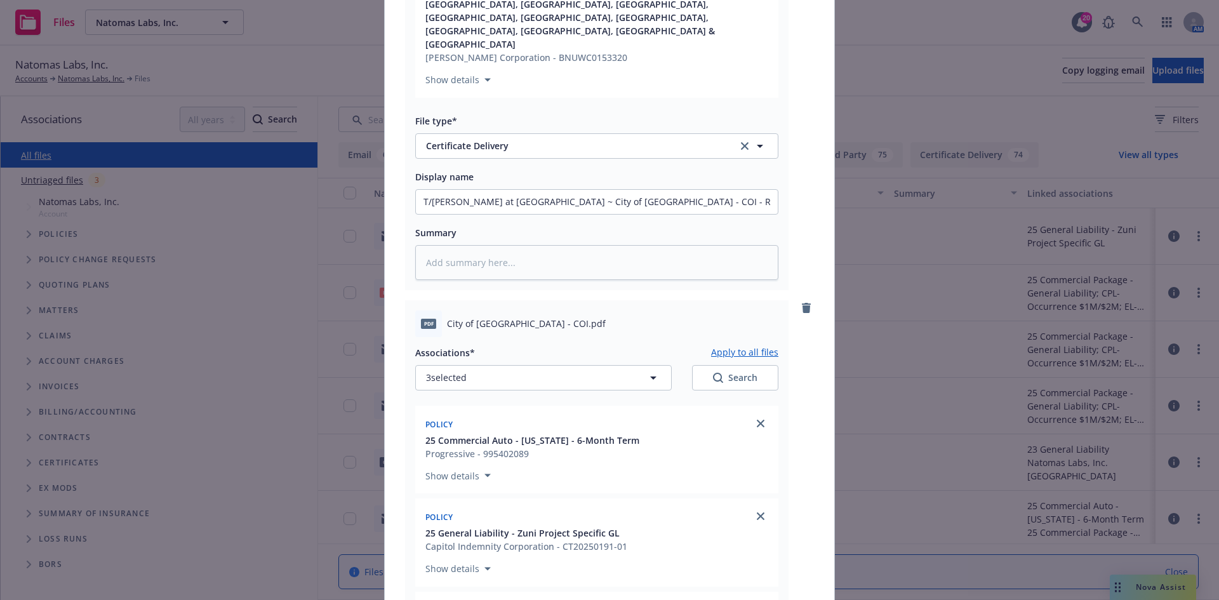
click at [722, 345] on button "Apply to all files" at bounding box center [744, 352] width 67 height 15
type textarea "x"
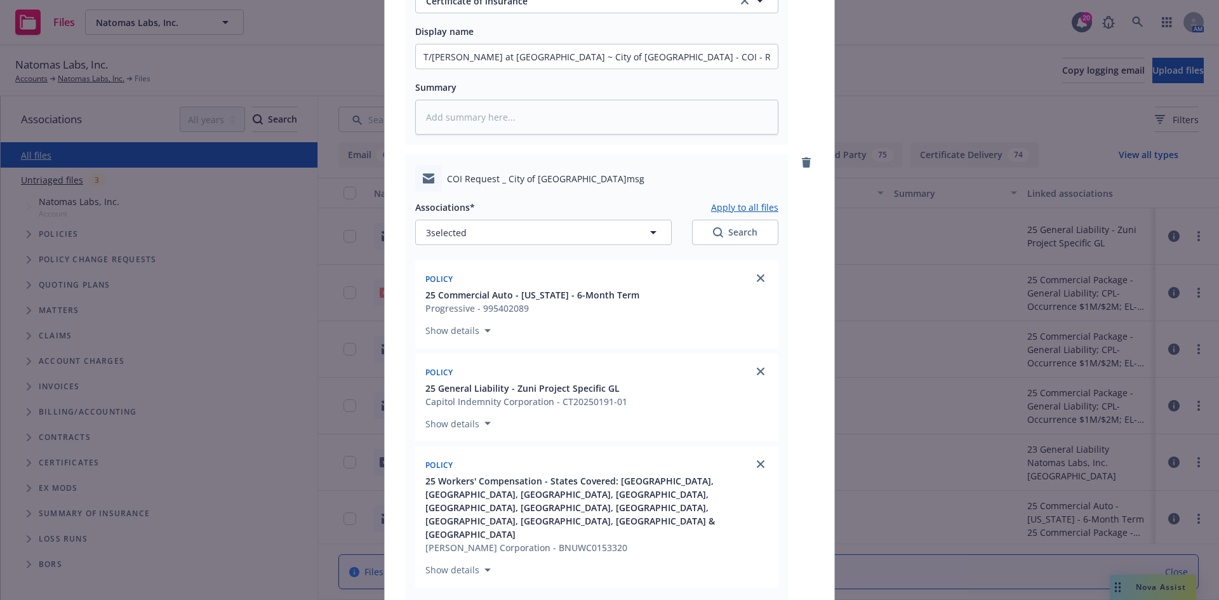
scroll to position [1333, 0]
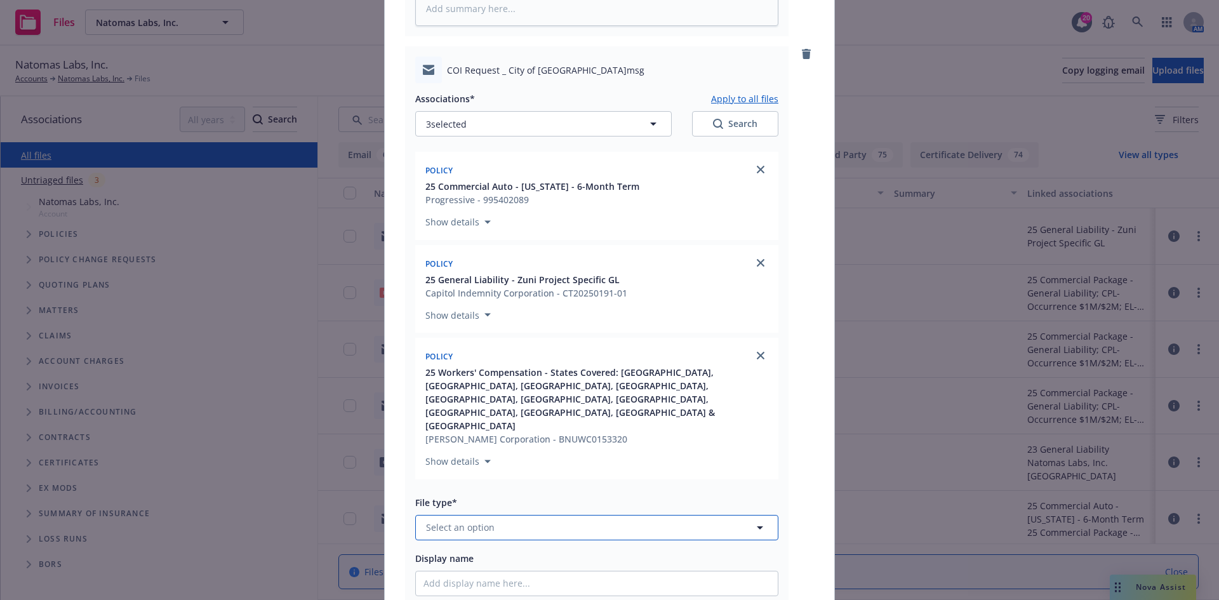
click at [524, 515] on button "Select an option" at bounding box center [596, 527] width 363 height 25
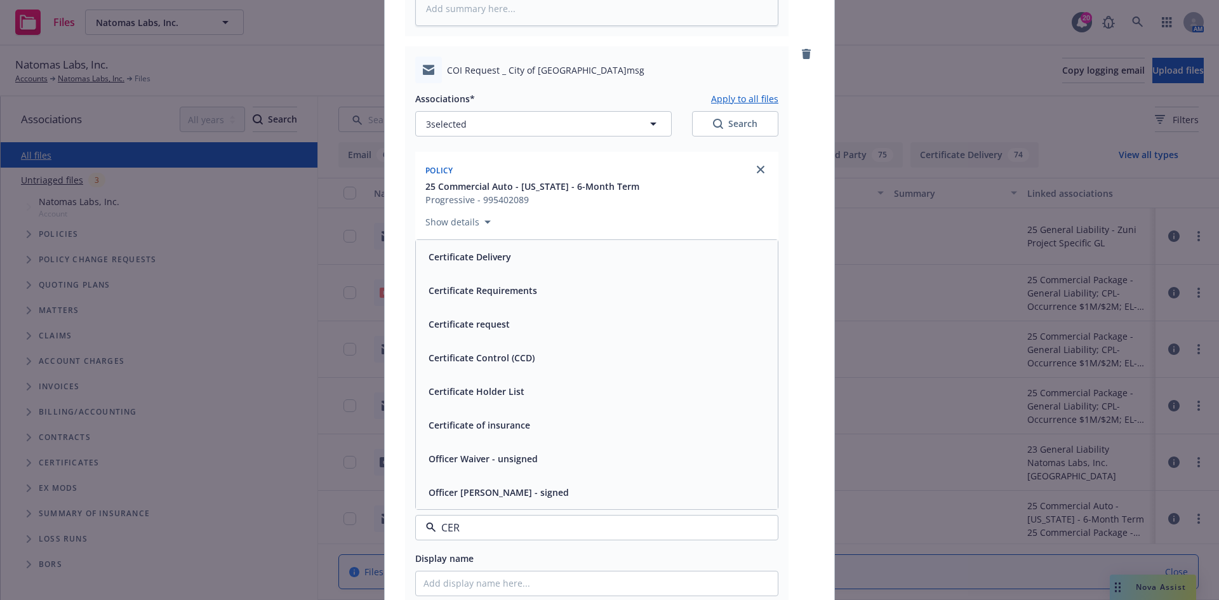
type input "CERT"
click at [519, 382] on div "Certificate request" at bounding box center [596, 391] width 347 height 18
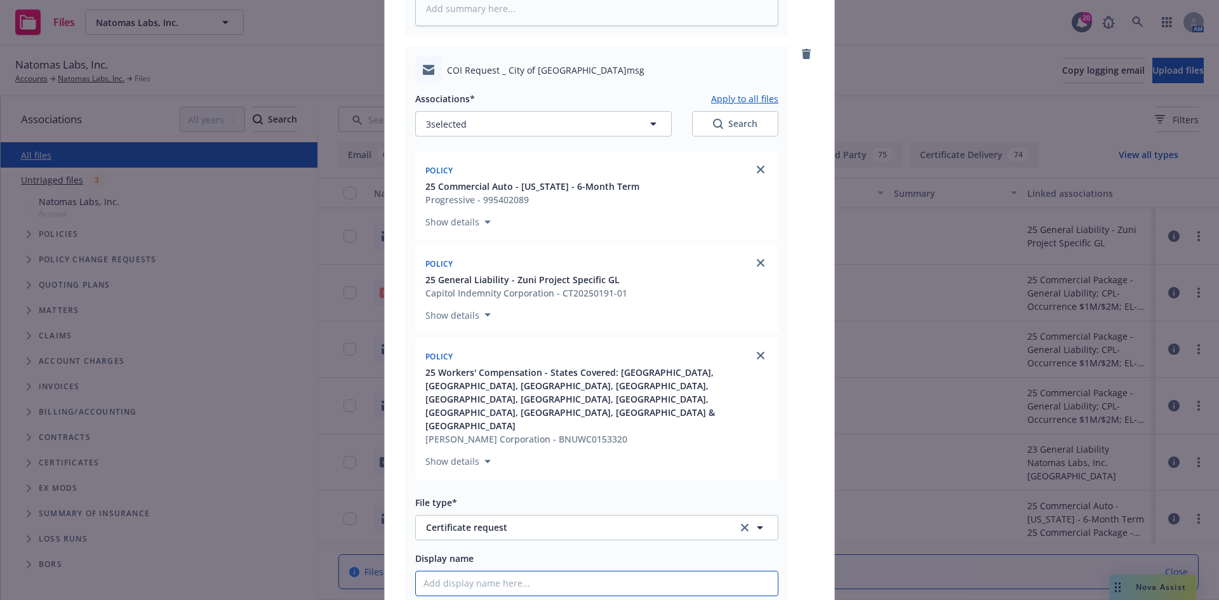
click at [505, 571] on input "Display name" at bounding box center [597, 583] width 362 height 24
paste input "T/Riley at NL ~ City of Monte Sereno - COI - RE: Encroachment Permit"
type textarea "x"
type input "T/Riley at NL ~ City of Monte Sereno - COI - RE: Encroachment Permit"
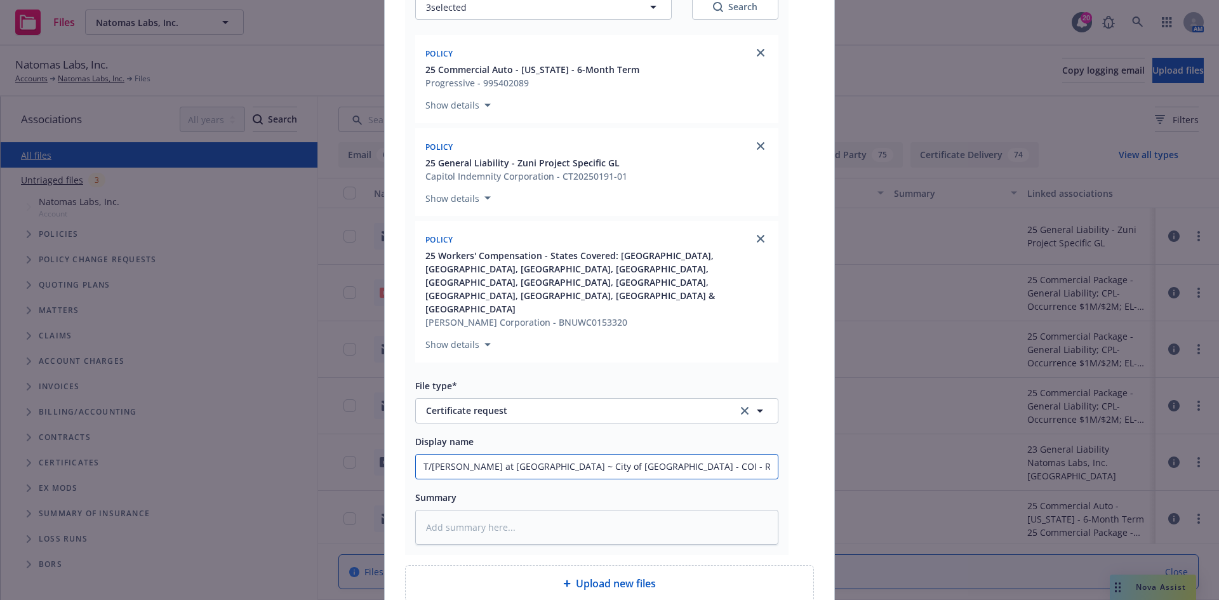
drag, startPoint x: 477, startPoint y: 346, endPoint x: 0, endPoint y: 322, distance: 477.9
click at [0, 322] on div "Add files RE_ COI Request _ City of Monte Sereno.msg Associations* Apply to all…" at bounding box center [609, 300] width 1219 height 600
type textarea "x"
type input "City of Monte Sereno - COI - RE: Encroachment Permit"
type textarea "x"
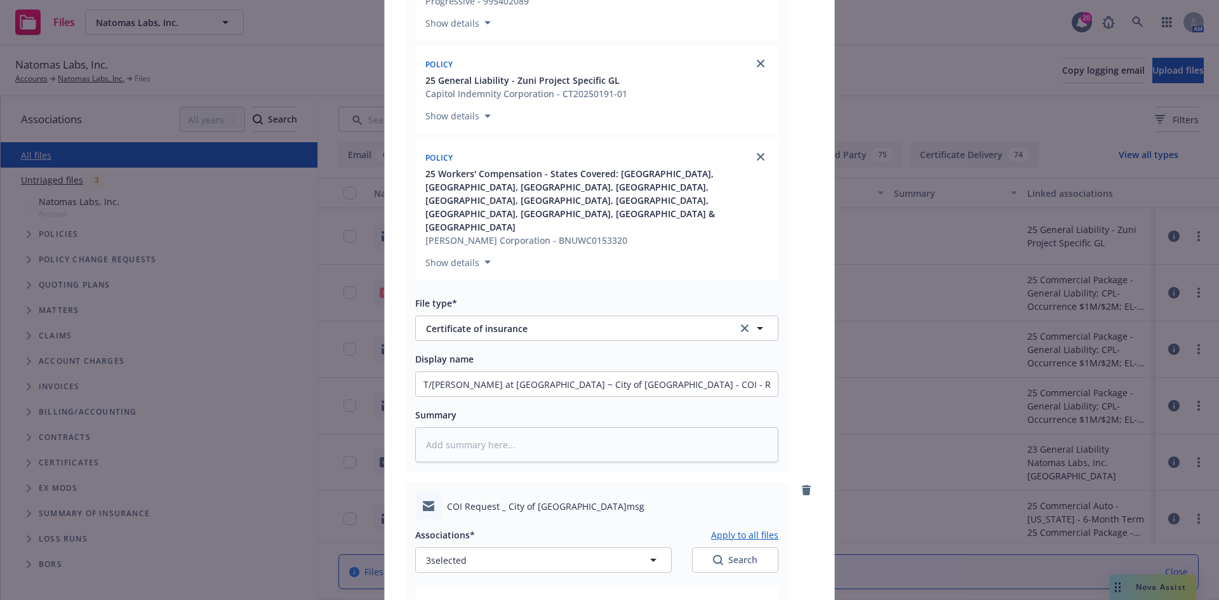
scroll to position [879, 0]
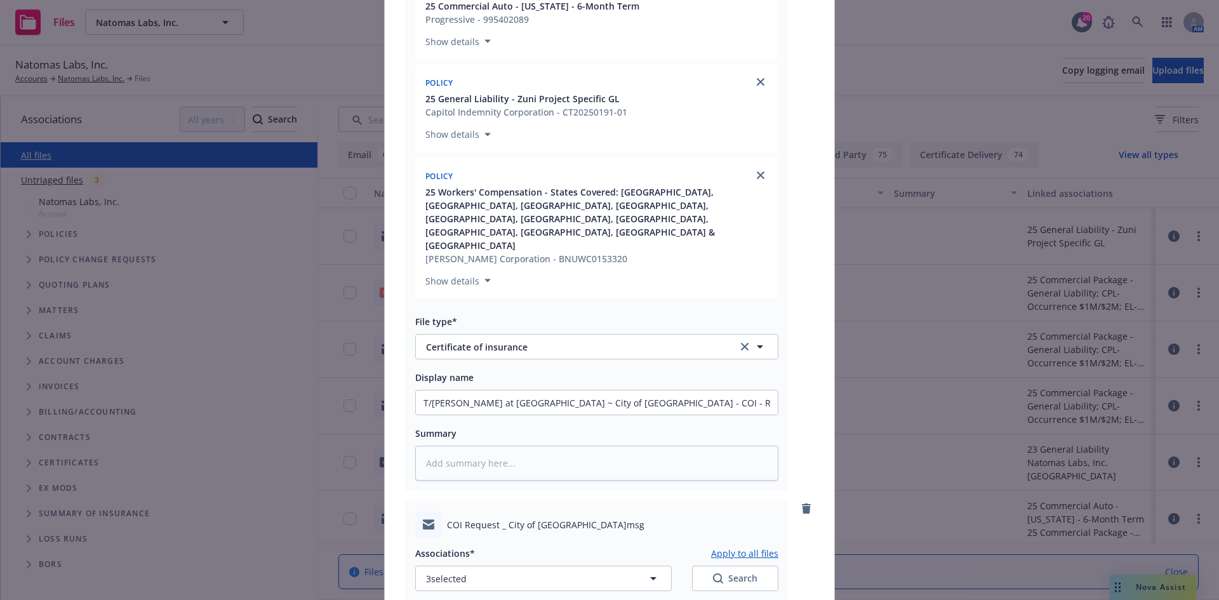
type input "City of Monte Sereno - COI - RE: Encroachment Permit"
click at [462, 390] on input "T/Riley at NL ~ City of Monte Sereno - COI - RE: Encroachment Permit" at bounding box center [597, 402] width 362 height 24
drag, startPoint x: 481, startPoint y: 321, endPoint x: 239, endPoint y: 279, distance: 245.5
click at [267, 349] on div "Add files RE_ COI Request _ City of Monte Sereno.msg Associations* Apply to all…" at bounding box center [609, 300] width 1219 height 600
type textarea "x"
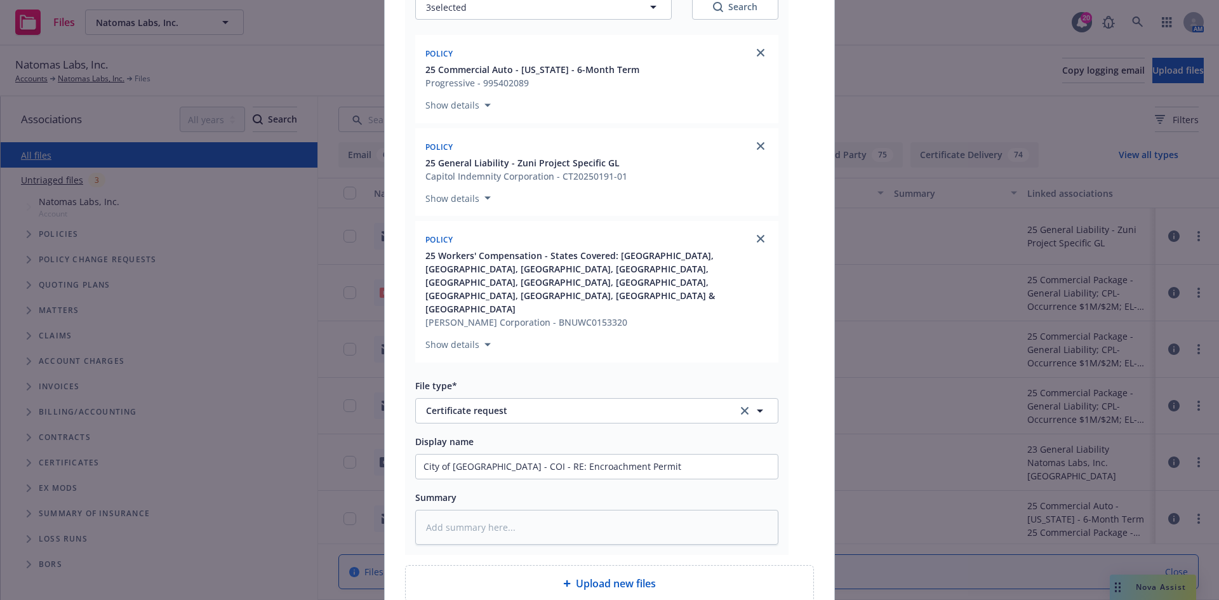
type input "City of Monte Sereno - COI - RE: Encroachment Permit"
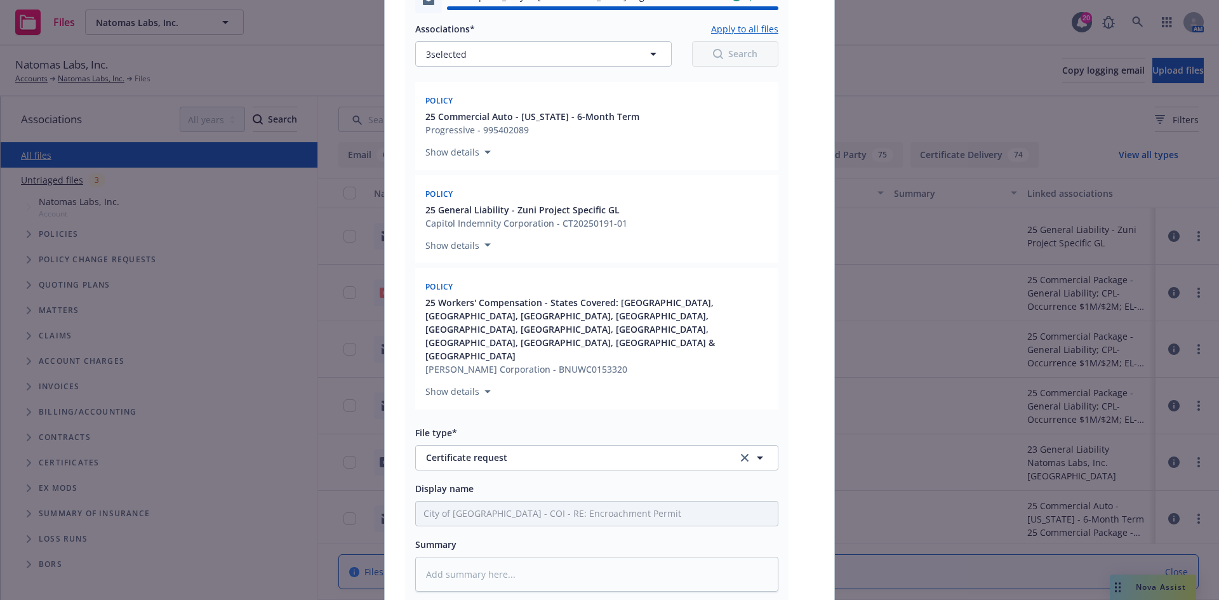
type textarea "x"
